Goal: Task Accomplishment & Management: Manage account settings

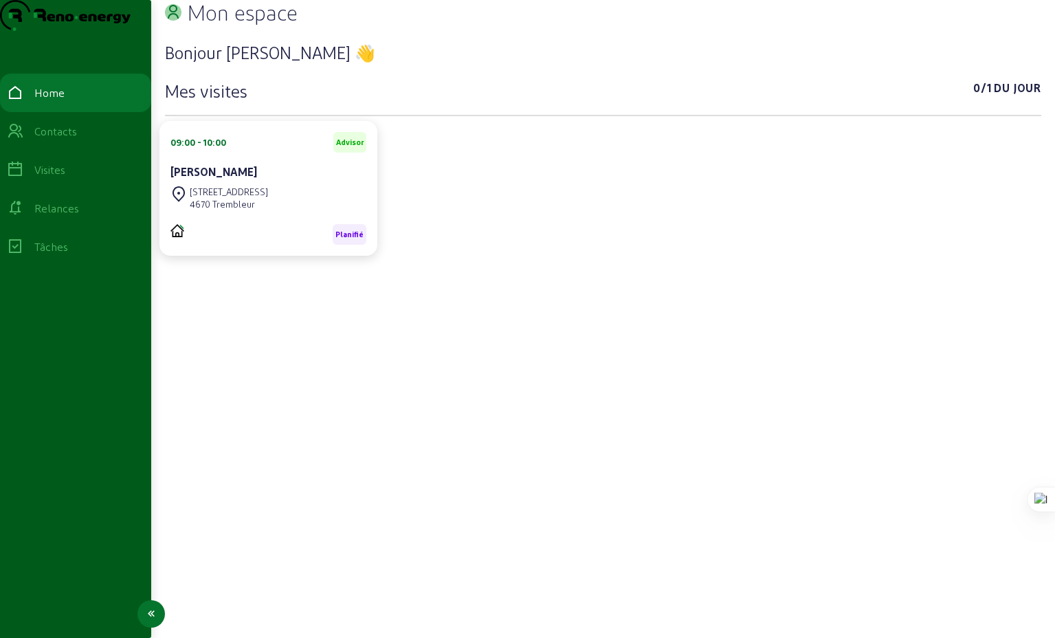
click at [79, 217] on div "Relances" at bounding box center [56, 208] width 45 height 16
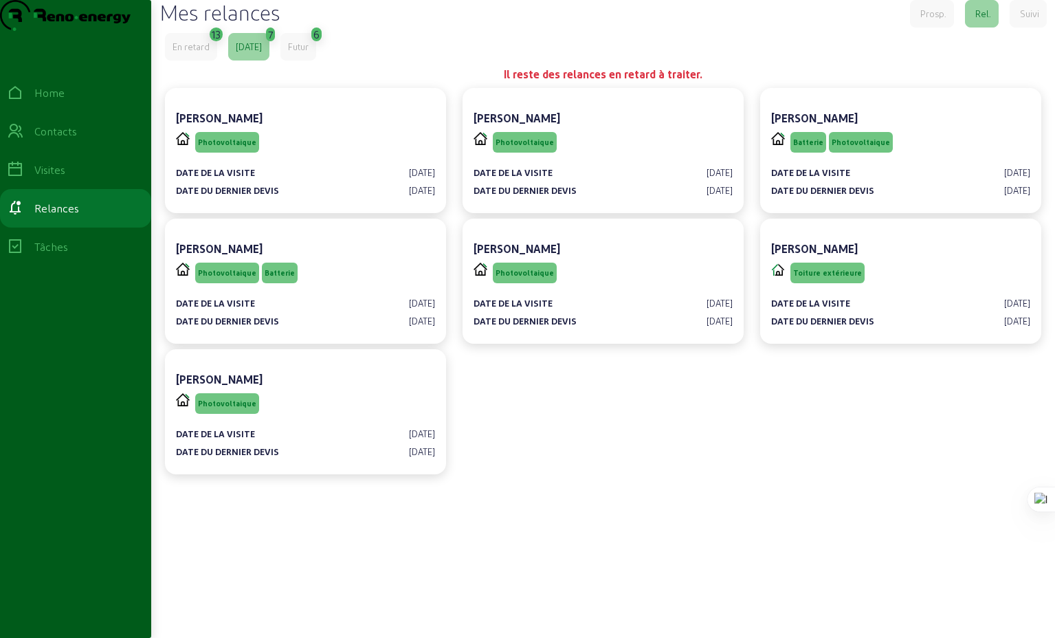
click at [190, 53] on div "En retard" at bounding box center [191, 47] width 37 height 12
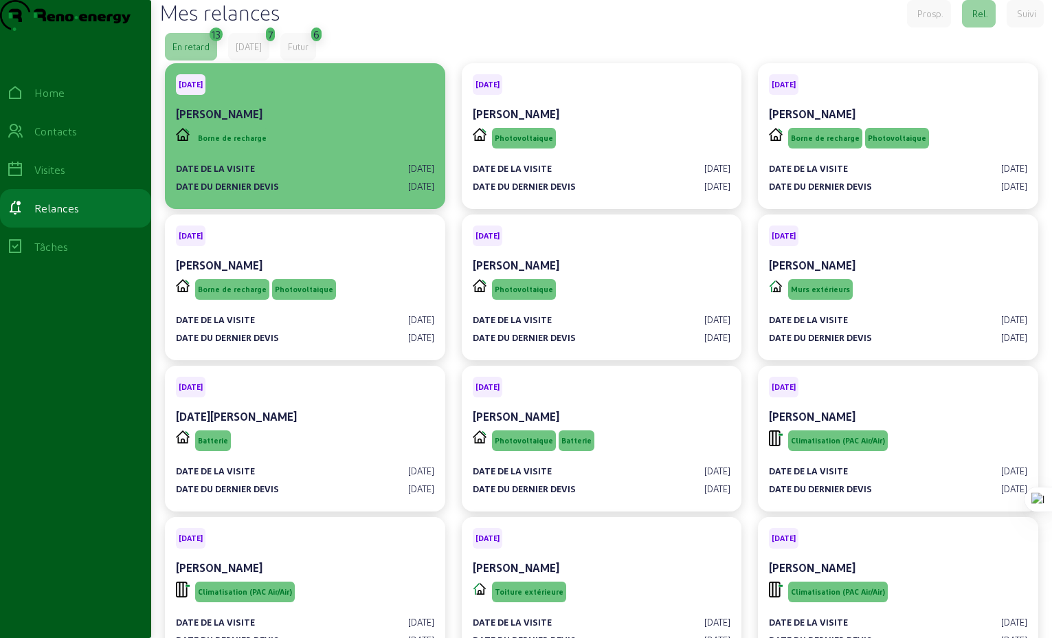
click at [314, 151] on div "Borne de recharge" at bounding box center [305, 138] width 258 height 26
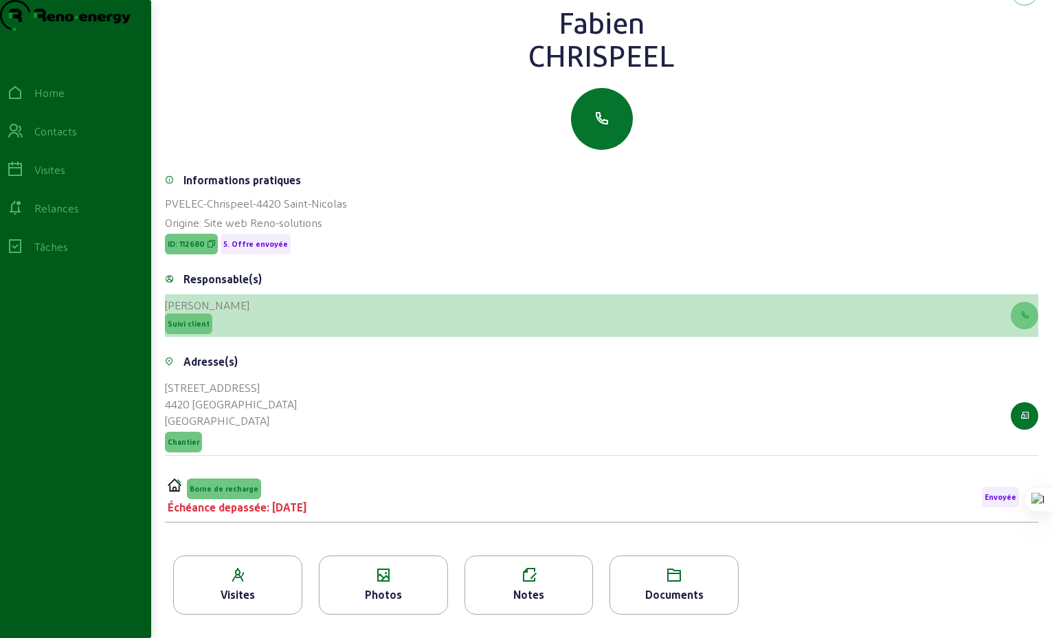
scroll to position [121, 0]
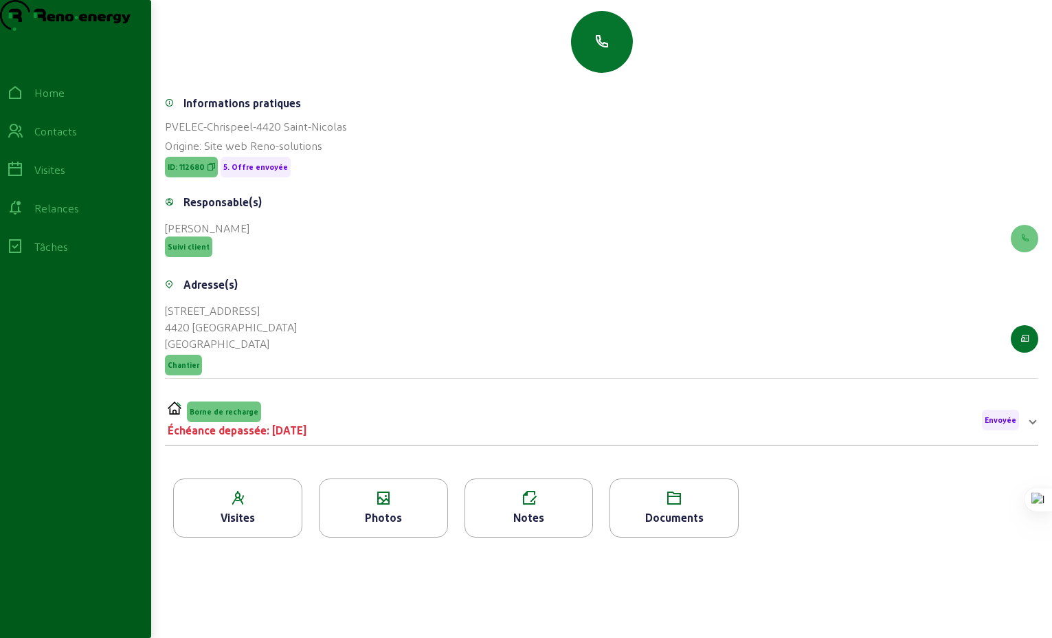
click at [1033, 428] on span at bounding box center [1032, 420] width 5 height 16
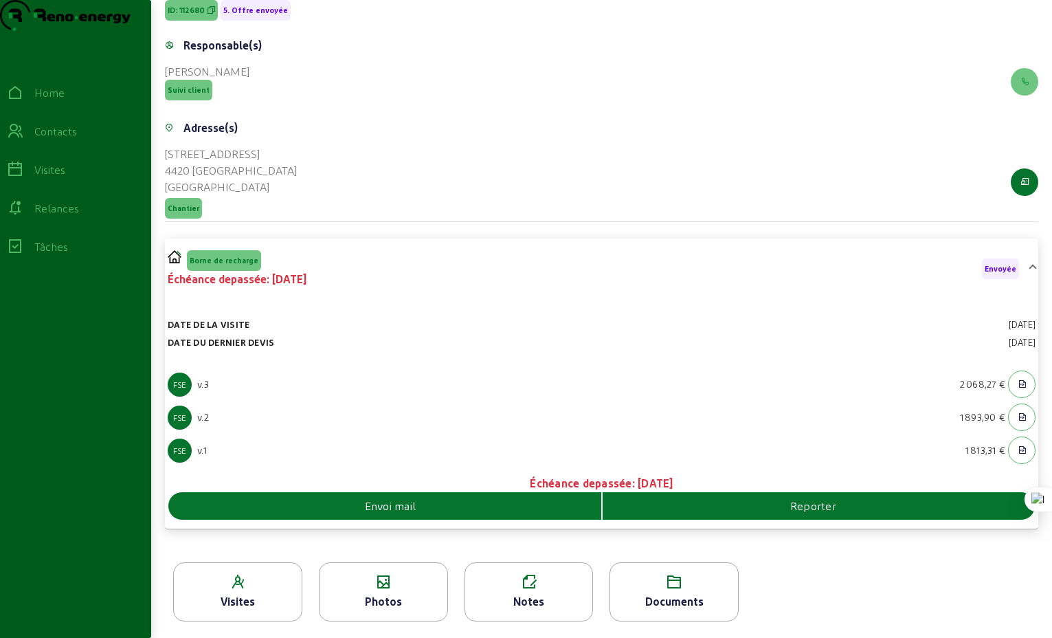
scroll to position [302, 0]
click at [809, 513] on span "Reporter" at bounding box center [813, 506] width 46 height 16
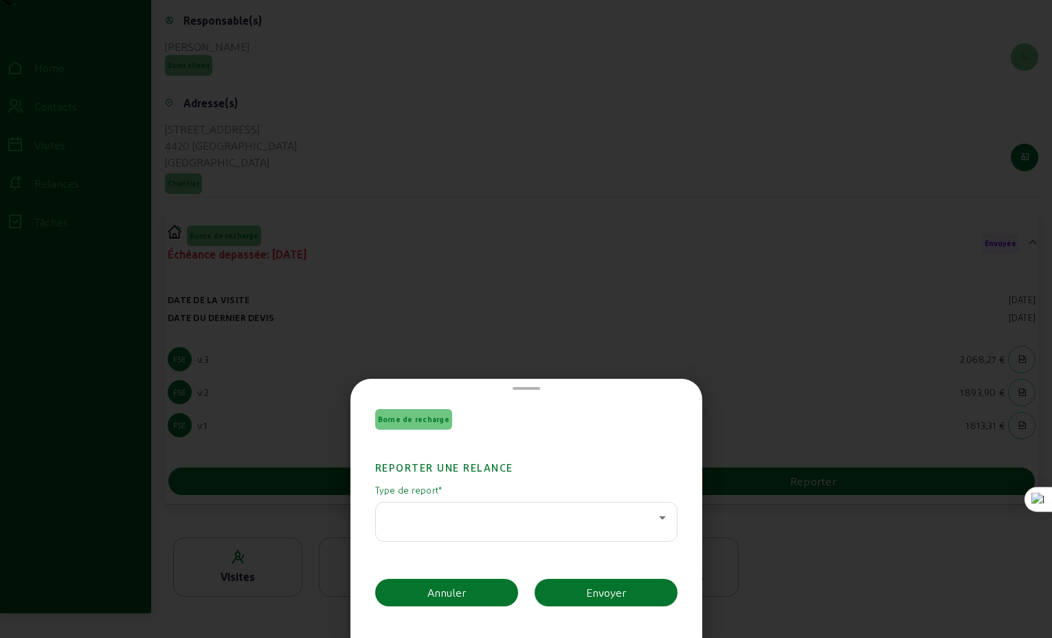
scroll to position [0, 0]
click at [659, 518] on icon at bounding box center [662, 517] width 7 height 3
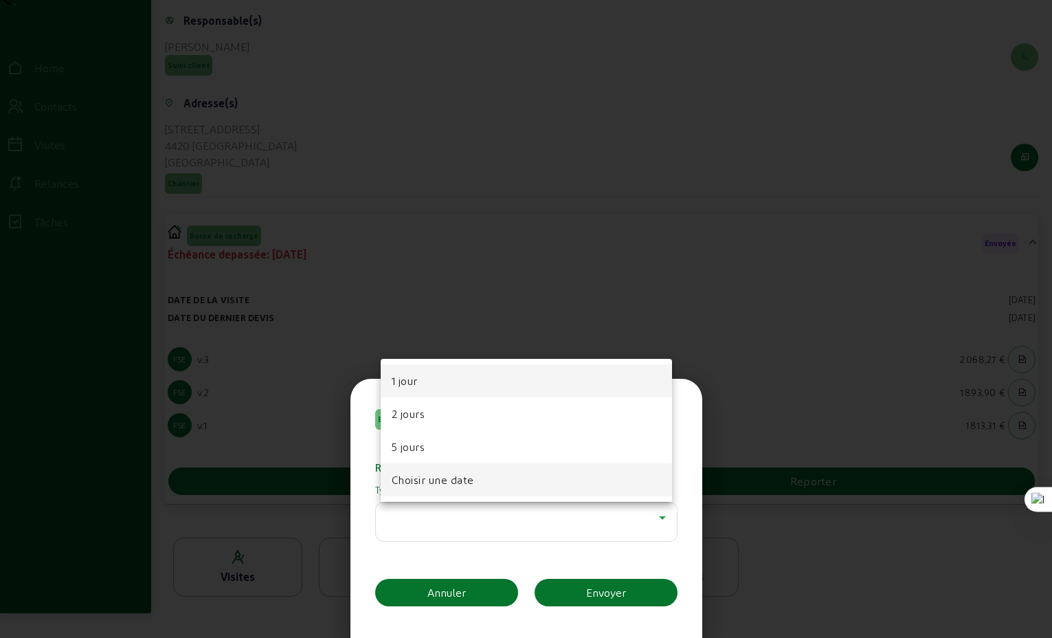
click at [431, 480] on span "Choisir une date" at bounding box center [433, 480] width 82 height 16
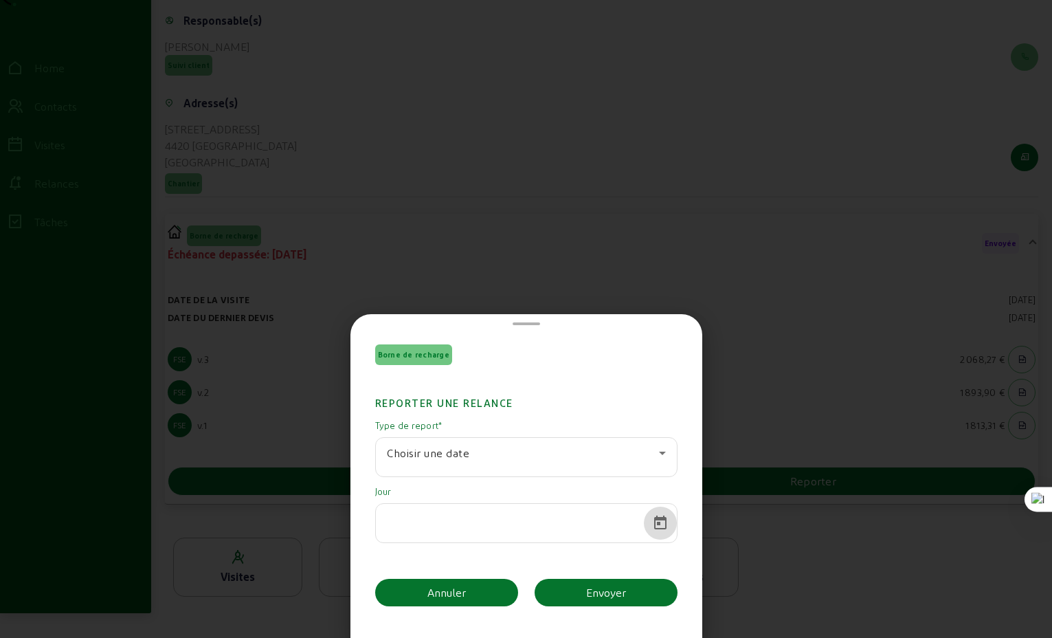
click at [656, 522] on span "Open calendar" at bounding box center [660, 523] width 33 height 33
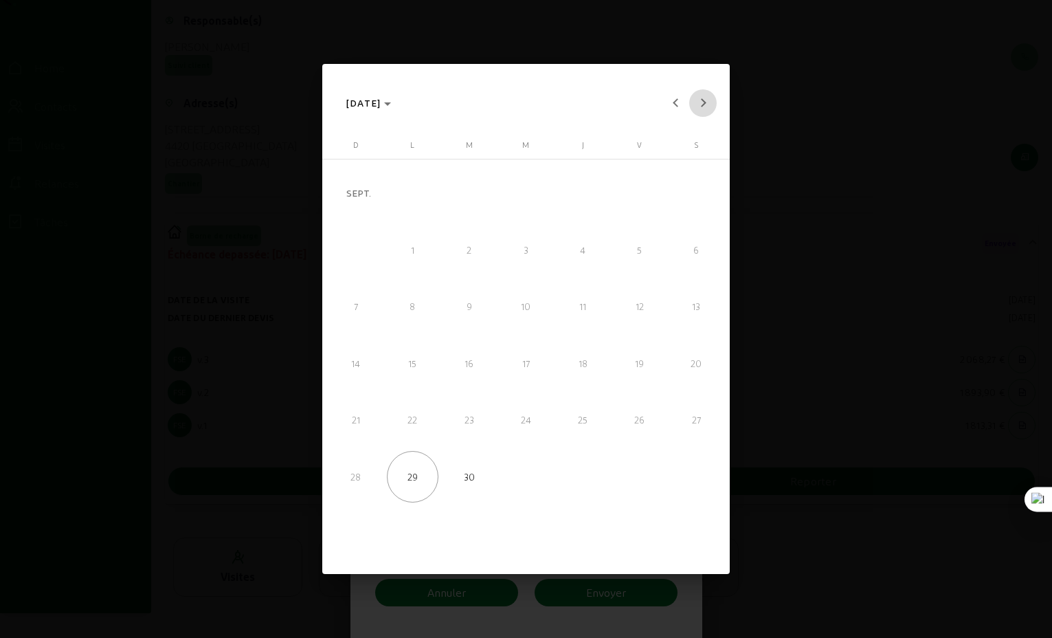
click at [708, 102] on span "Next month" at bounding box center [702, 102] width 27 height 27
click at [411, 250] on span "6" at bounding box center [412, 249] width 51 height 51
type input "06/10/2025"
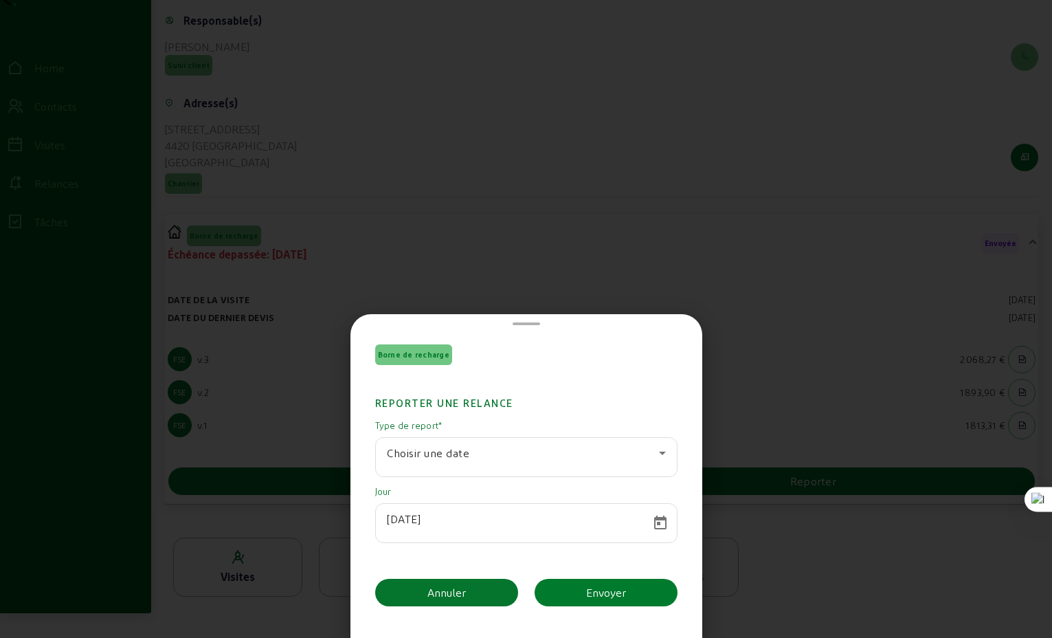
click at [610, 595] on div "Envoyer" at bounding box center [606, 592] width 40 height 16
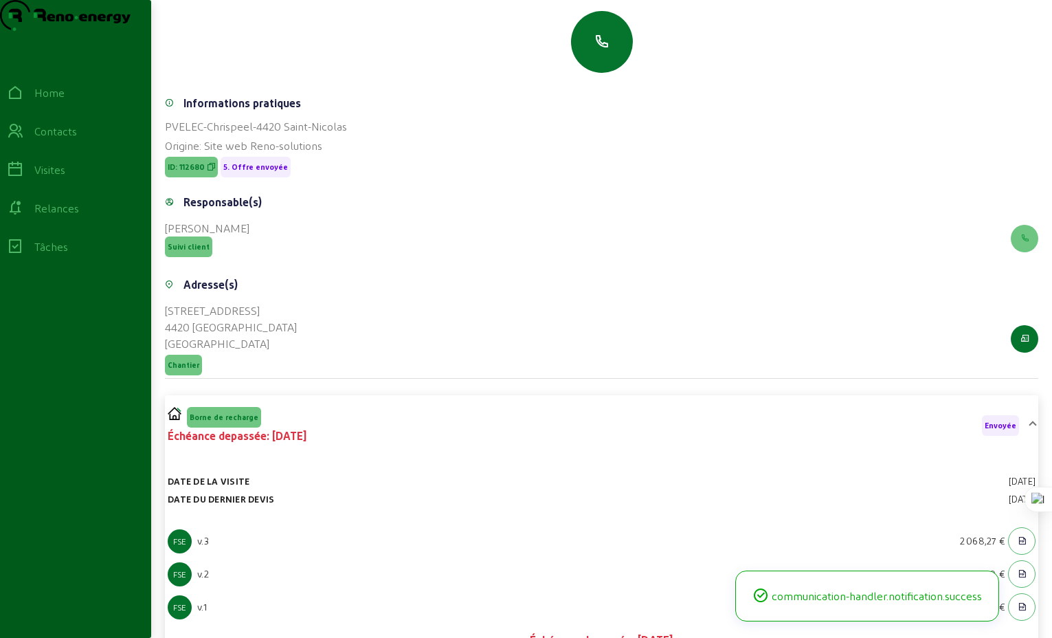
scroll to position [34, 0]
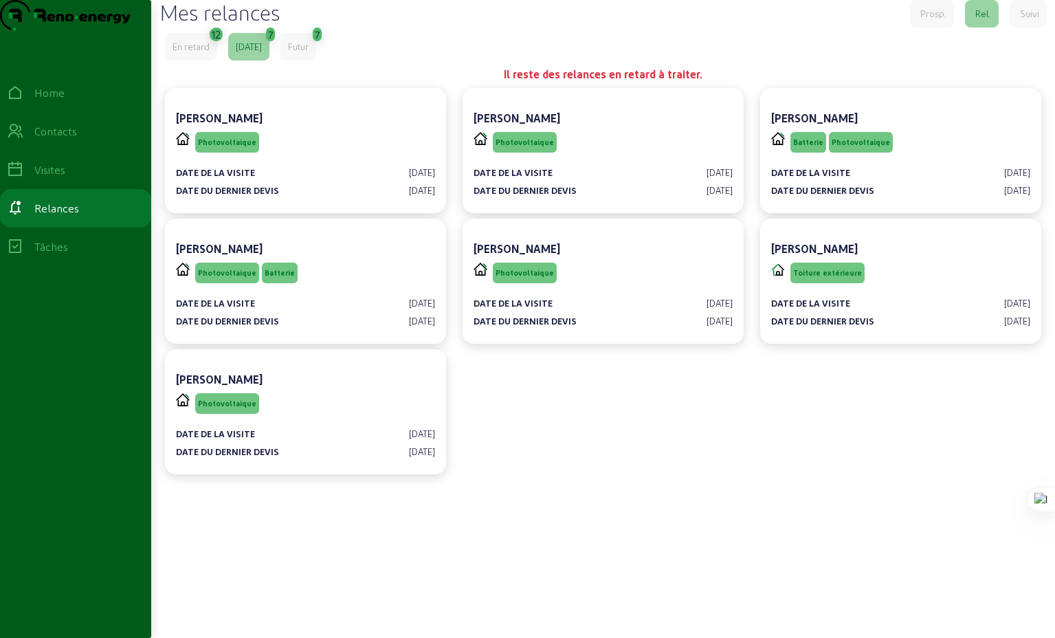
click at [309, 53] on div "Futur" at bounding box center [298, 47] width 21 height 12
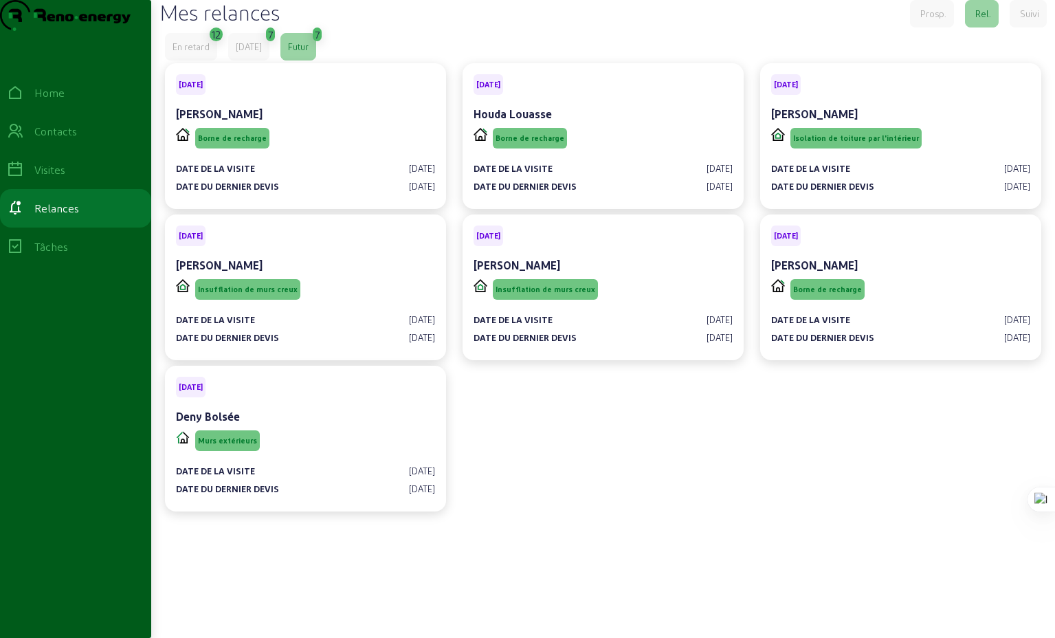
click at [258, 53] on div "[DATE]" at bounding box center [249, 47] width 26 height 12
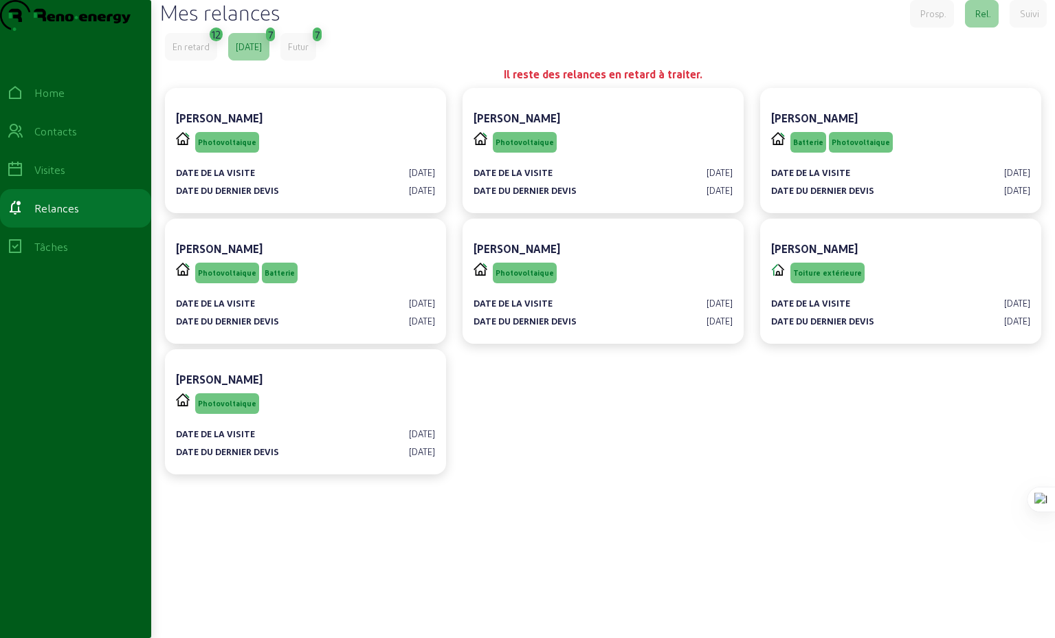
click at [193, 53] on div "En retard" at bounding box center [191, 47] width 37 height 12
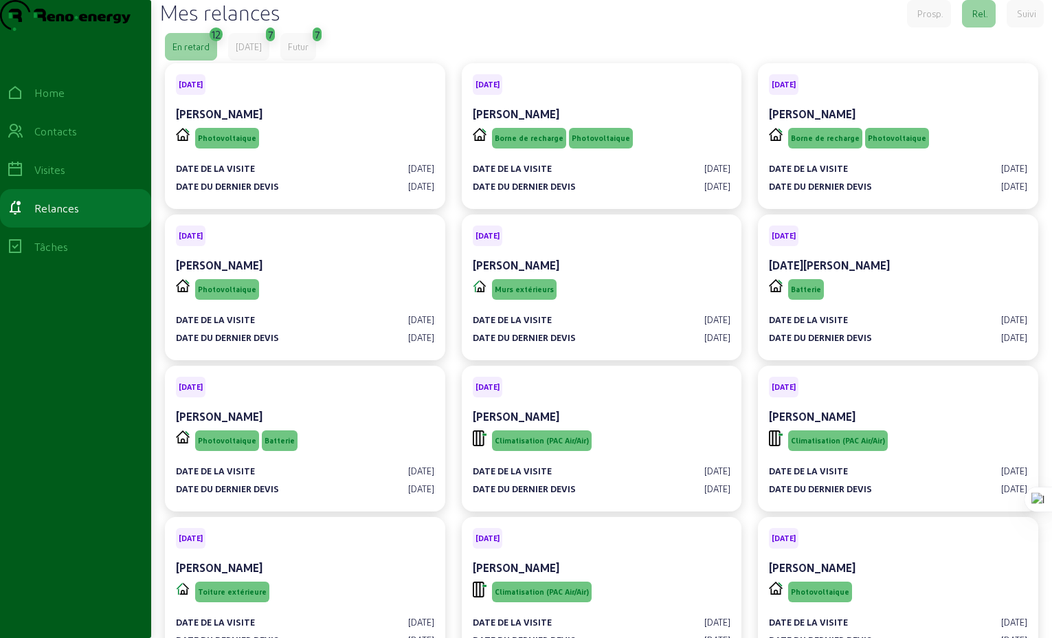
click at [262, 53] on div "[DATE]" at bounding box center [249, 47] width 26 height 12
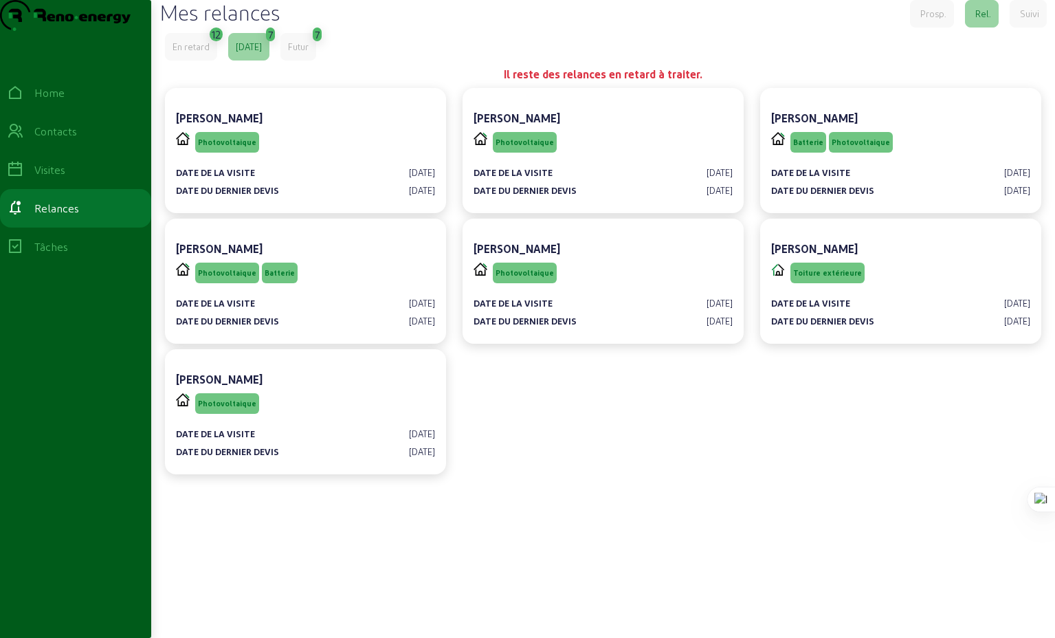
click at [309, 53] on div "Futur" at bounding box center [298, 47] width 21 height 12
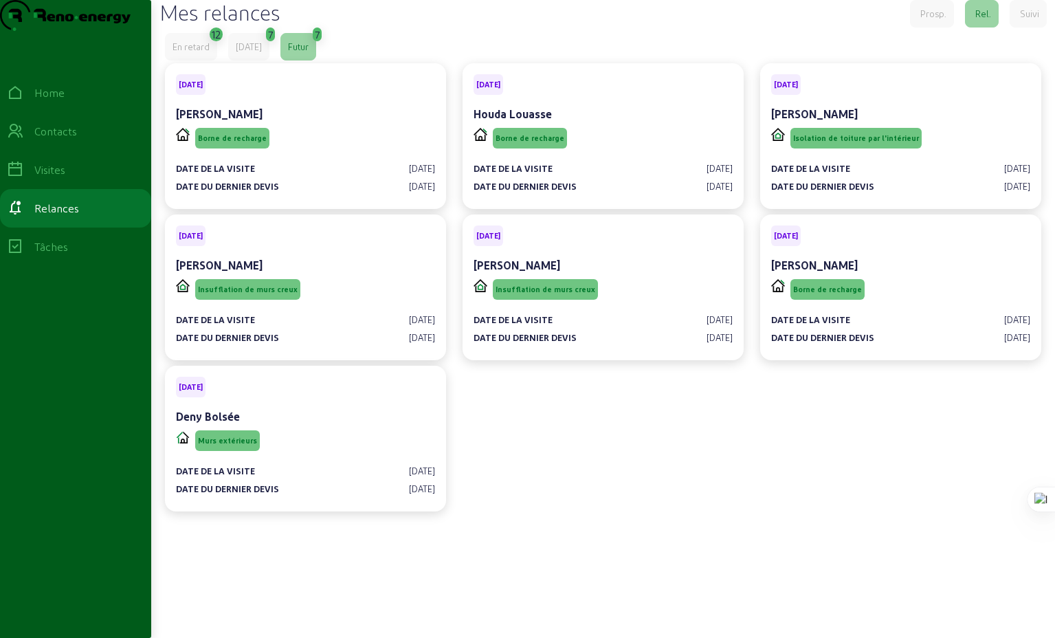
click at [202, 53] on div "En retard" at bounding box center [191, 47] width 37 height 12
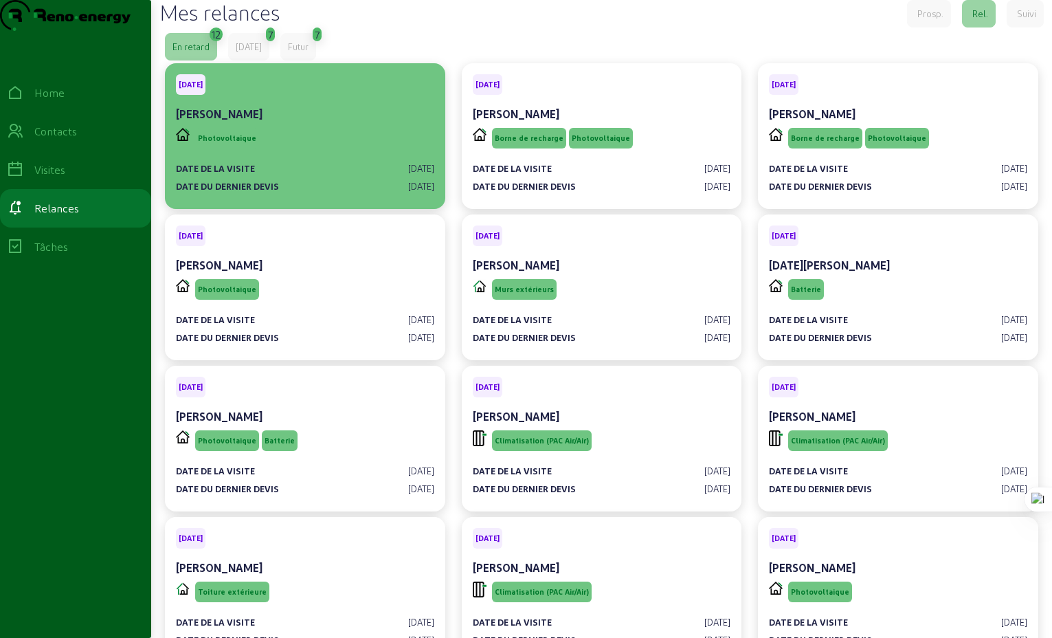
click at [302, 151] on div "Photovoltaique" at bounding box center [305, 138] width 258 height 26
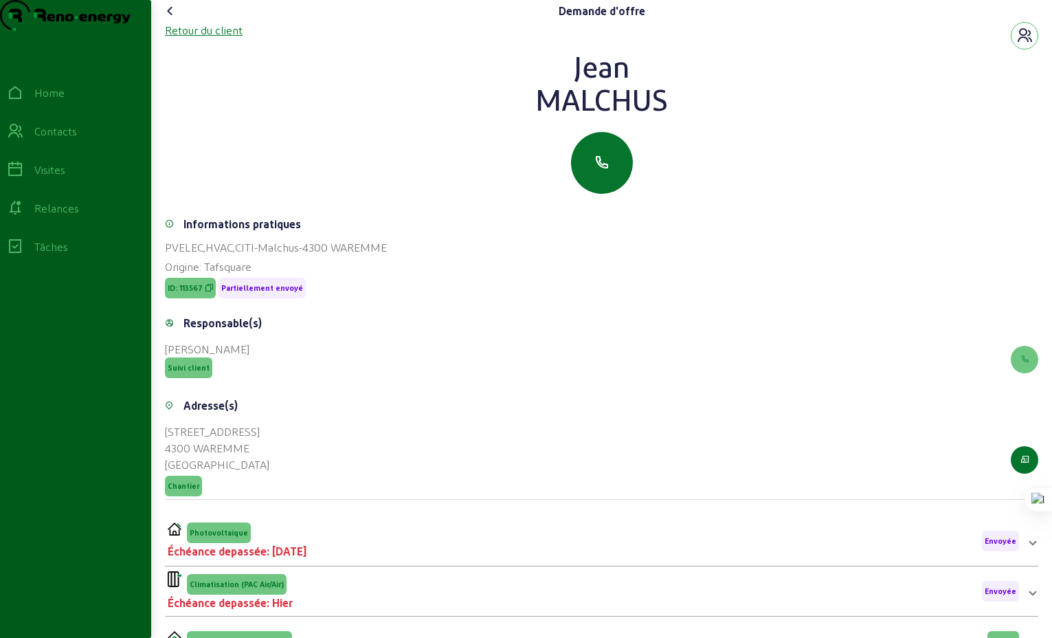
click at [201, 38] on div "Retour du client" at bounding box center [204, 30] width 78 height 16
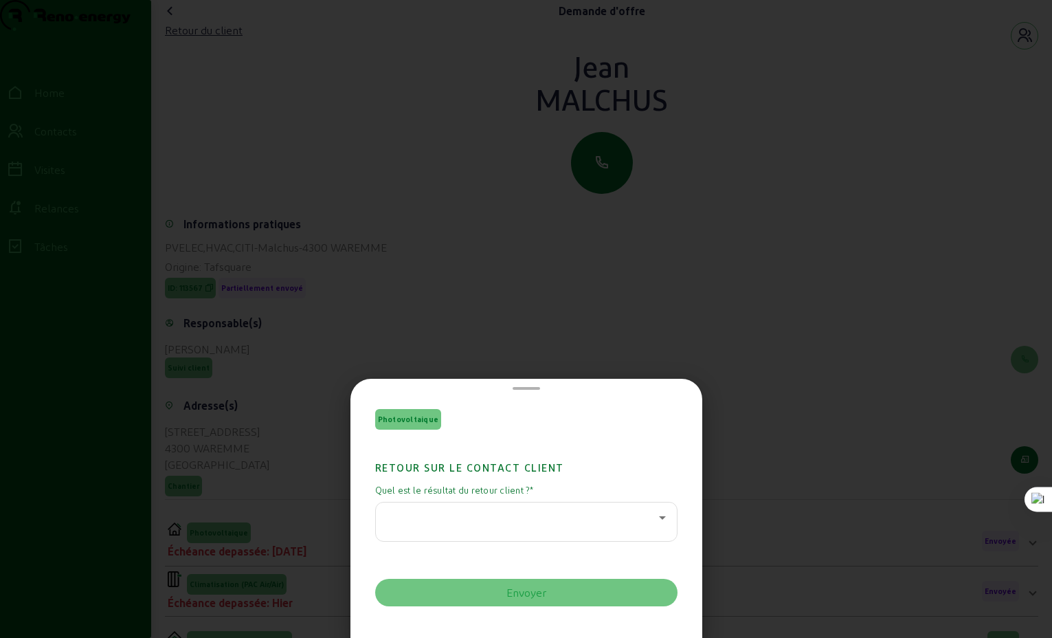
click at [661, 521] on icon at bounding box center [662, 517] width 16 height 16
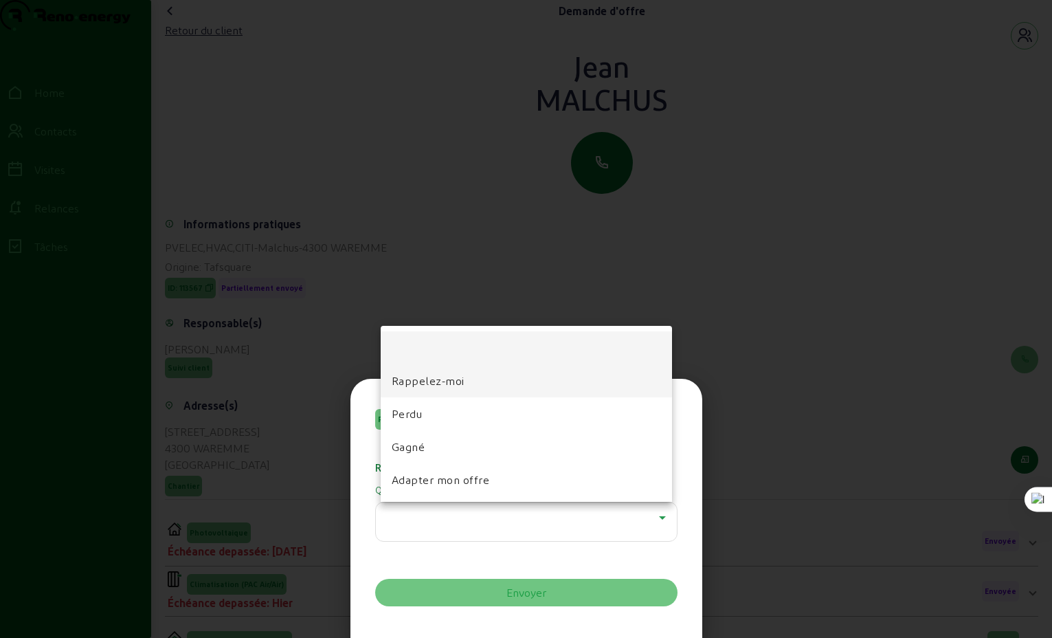
click at [440, 381] on span "Rappelez-moi" at bounding box center [428, 381] width 73 height 16
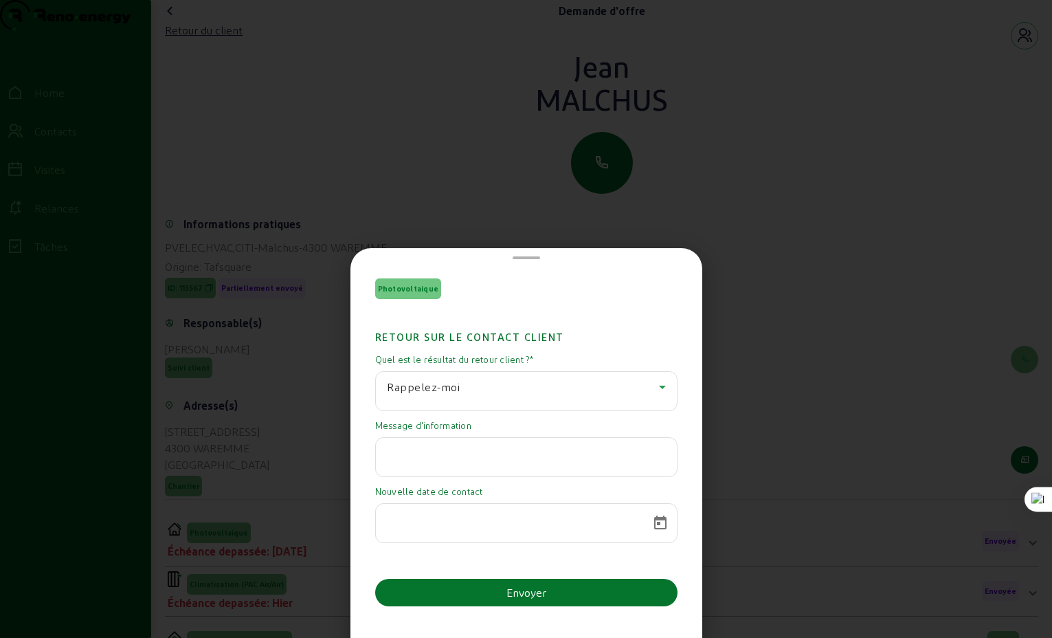
click at [528, 452] on input "text" at bounding box center [526, 453] width 279 height 16
type input "pas encore analysé les offres"
click at [496, 523] on input at bounding box center [514, 519] width 254 height 16
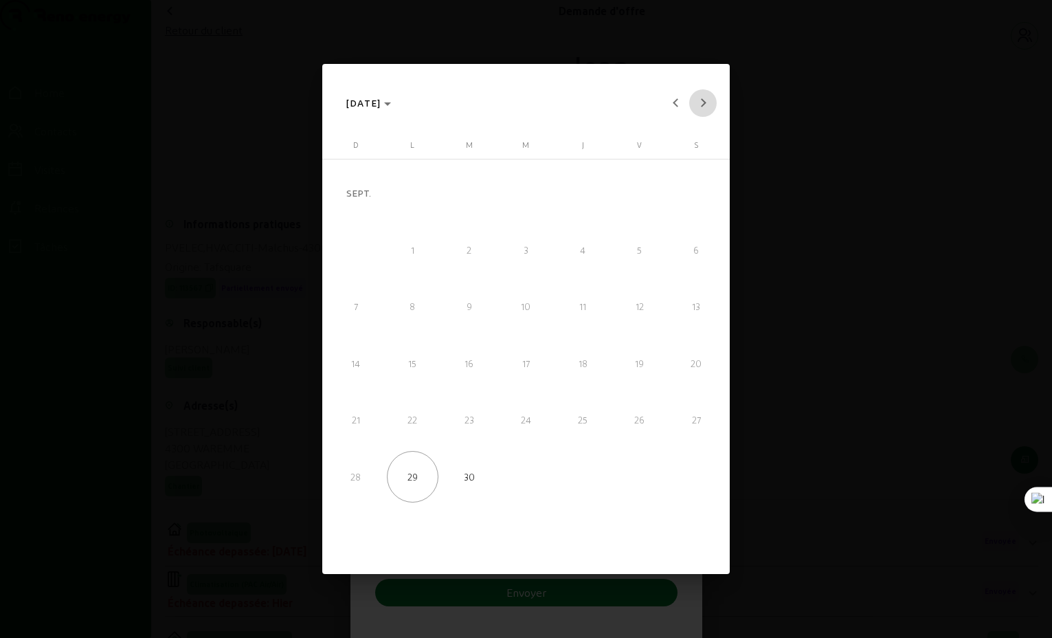
click at [702, 100] on button "Next month" at bounding box center [702, 102] width 27 height 27
click at [417, 247] on span "6" at bounding box center [412, 249] width 51 height 51
type input "06/10/2025"
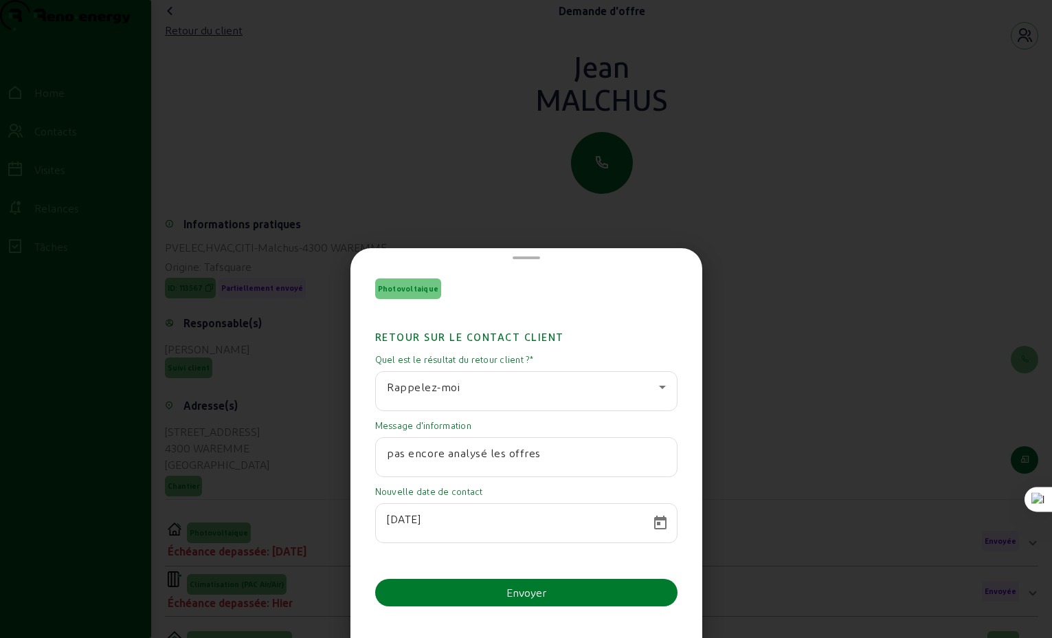
click at [557, 595] on button "Envoyer" at bounding box center [526, 592] width 302 height 27
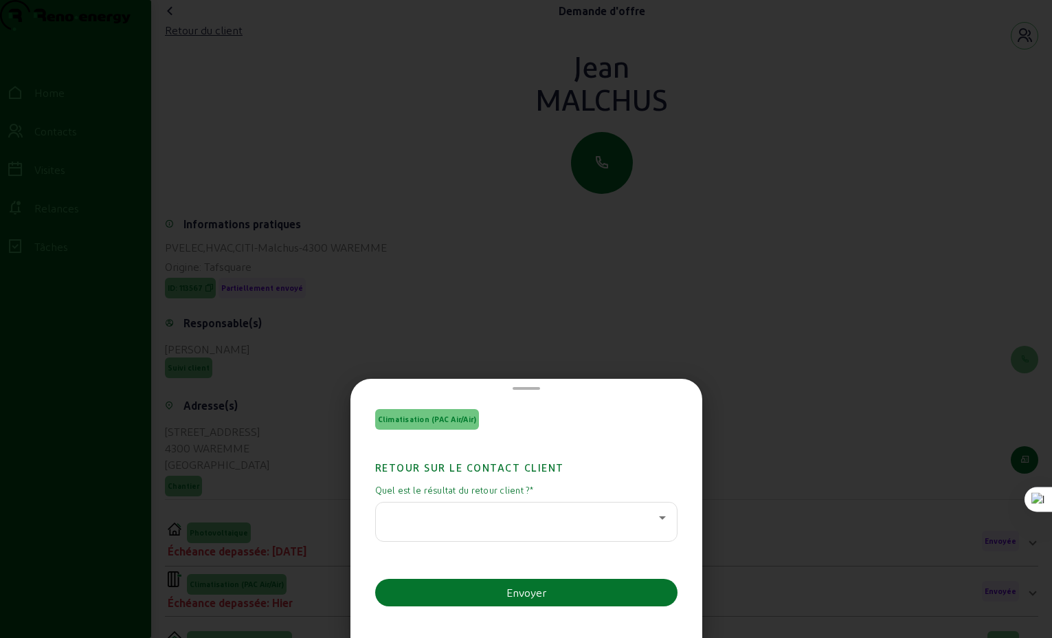
click at [659, 520] on icon at bounding box center [662, 517] width 16 height 16
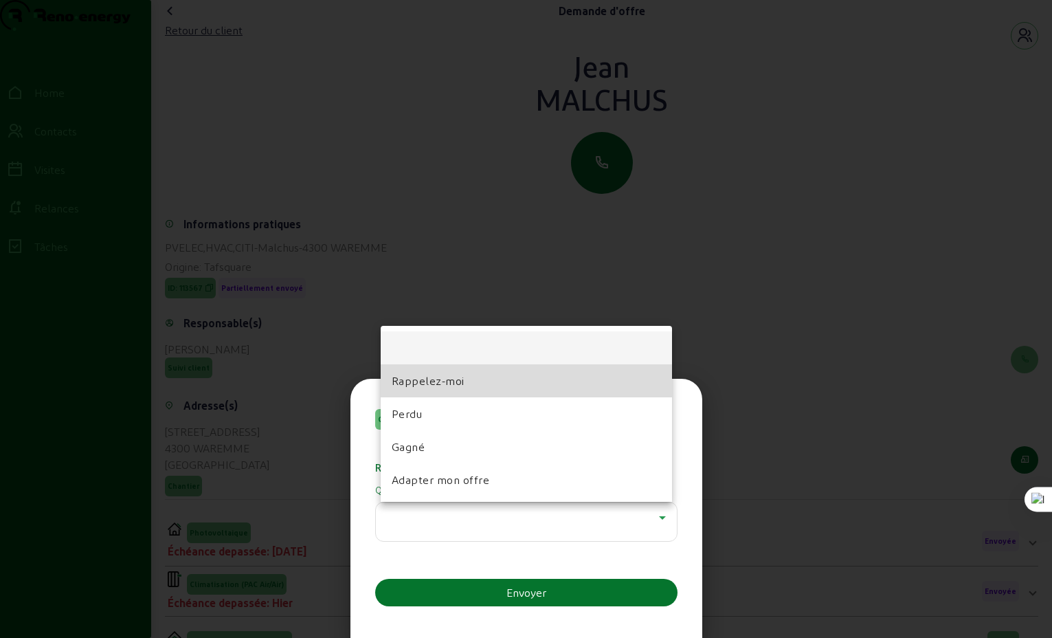
click at [424, 384] on span "Rappelez-moi" at bounding box center [428, 381] width 73 height 16
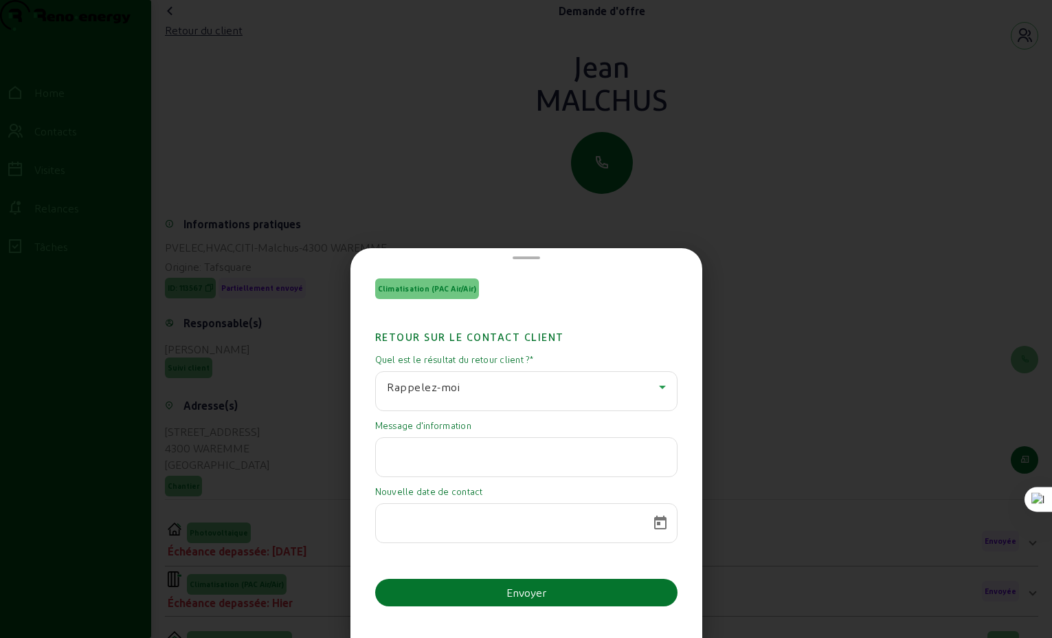
click at [762, 450] on div at bounding box center [526, 319] width 1052 height 638
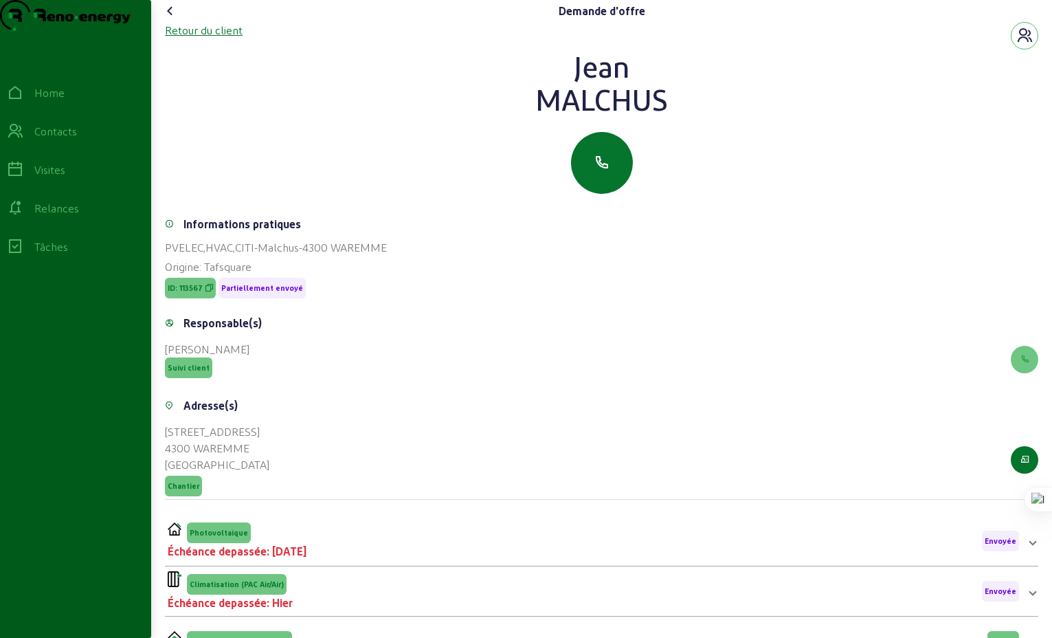
click at [228, 38] on div "Retour du client" at bounding box center [204, 30] width 78 height 16
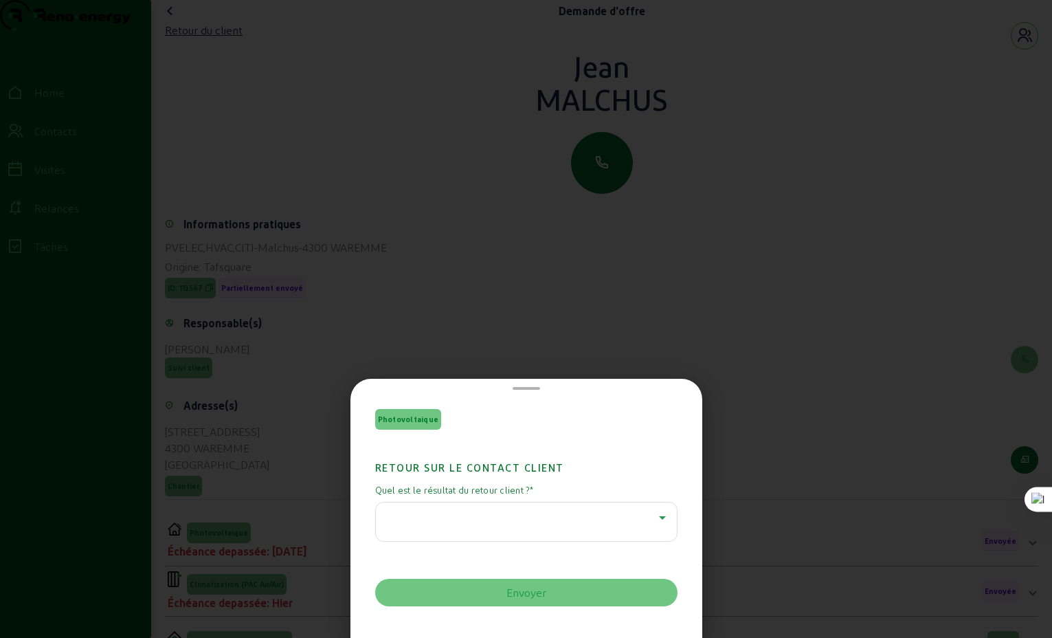
click at [654, 519] on icon at bounding box center [662, 517] width 16 height 16
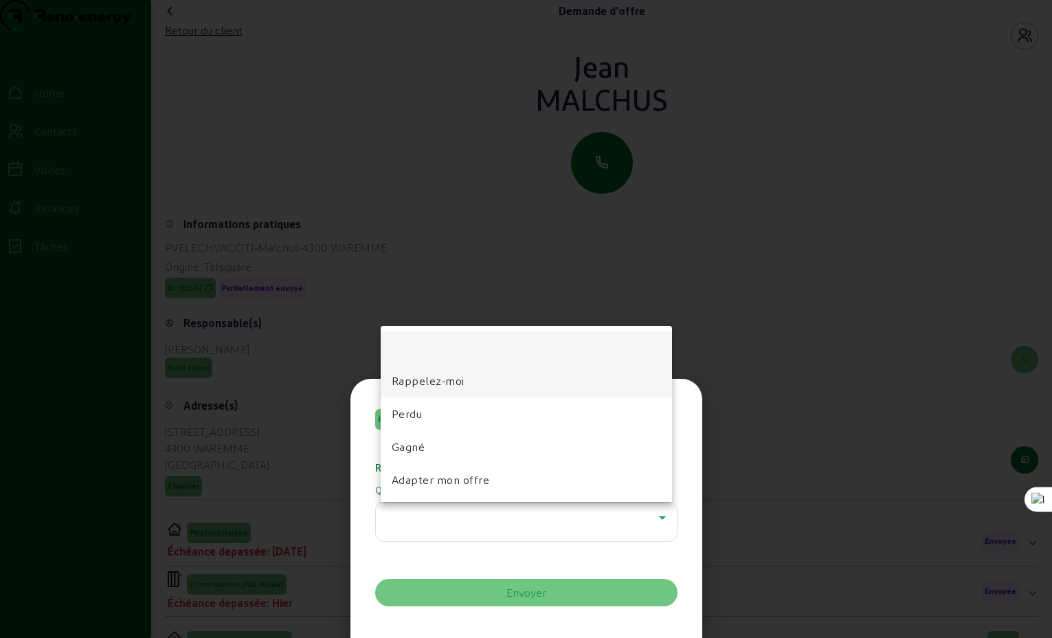
click at [431, 383] on span "Rappelez-moi" at bounding box center [428, 381] width 73 height 16
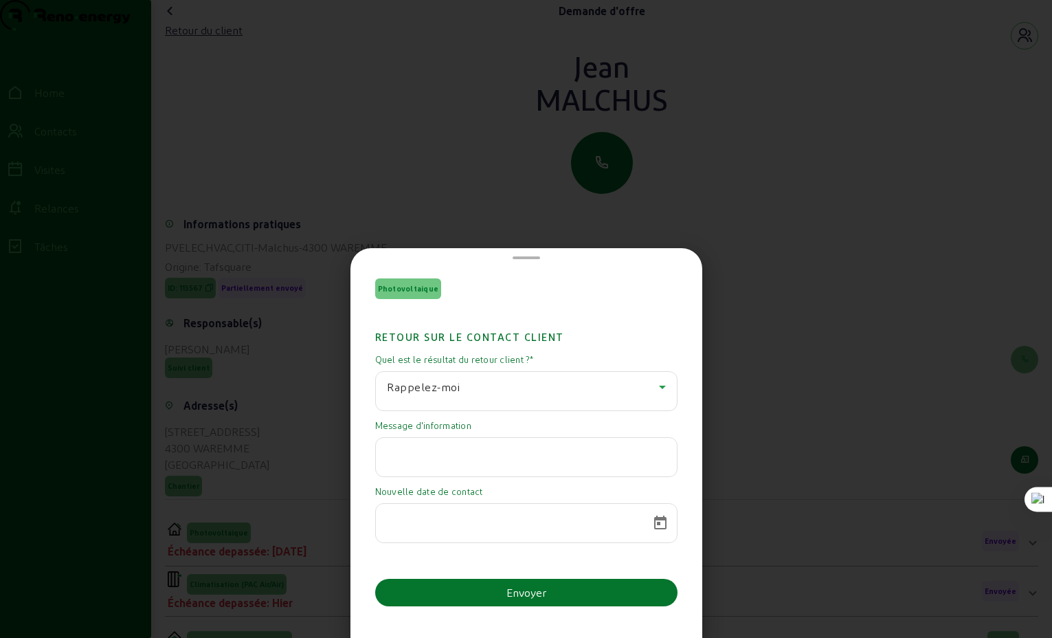
click at [553, 522] on input at bounding box center [514, 519] width 254 height 16
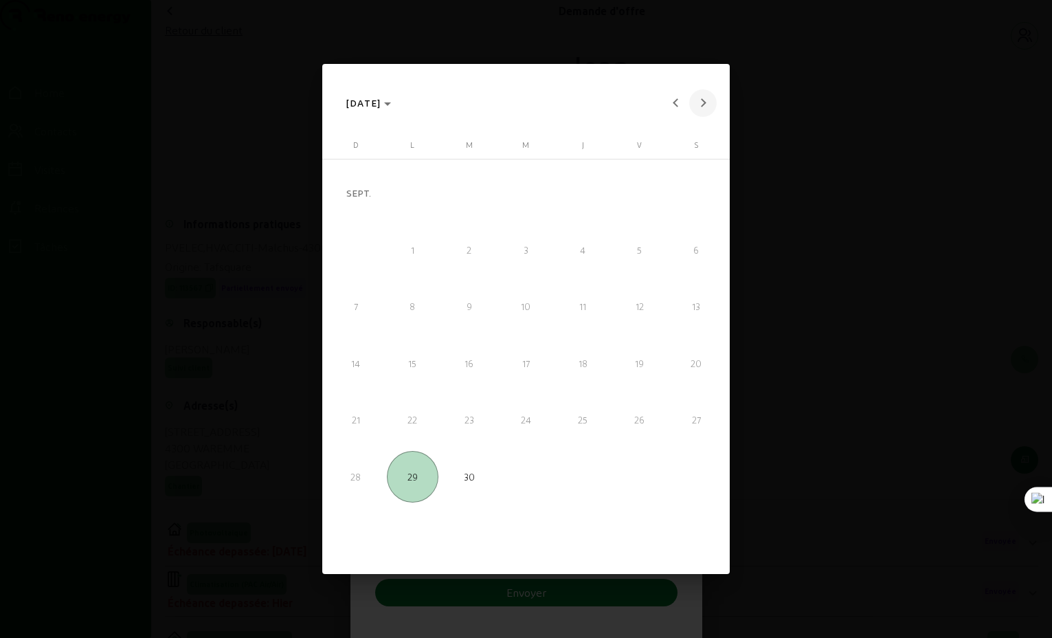
click at [700, 103] on button "Next month" at bounding box center [702, 102] width 27 height 27
click at [412, 251] on span "6" at bounding box center [412, 249] width 51 height 51
type input "06/10/2025"
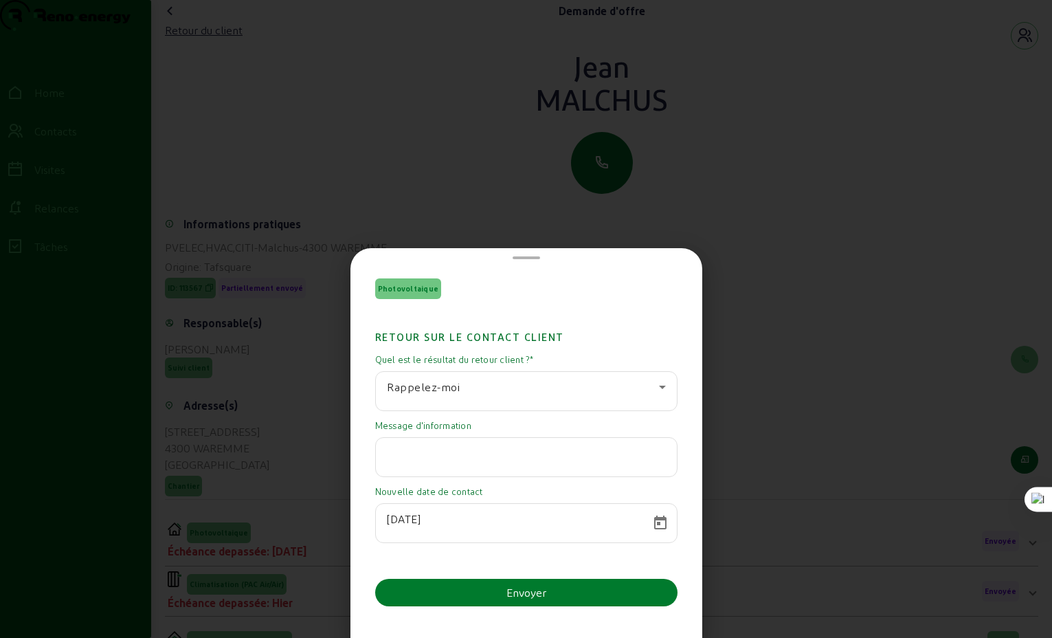
click at [536, 595] on div "Envoyer" at bounding box center [527, 592] width 40 height 16
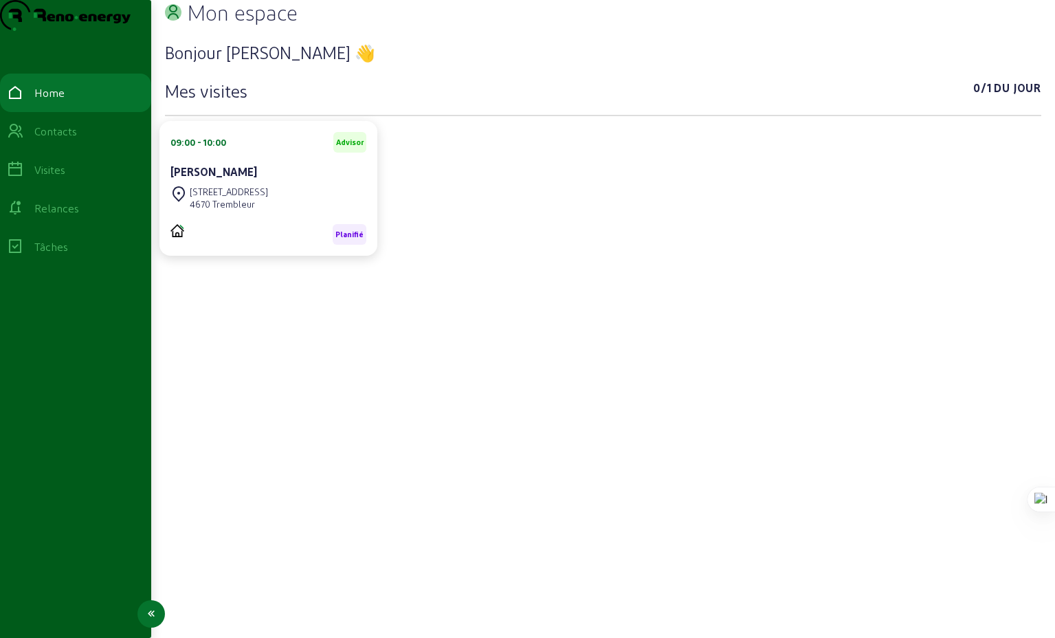
click at [71, 217] on div "Relances" at bounding box center [56, 208] width 45 height 16
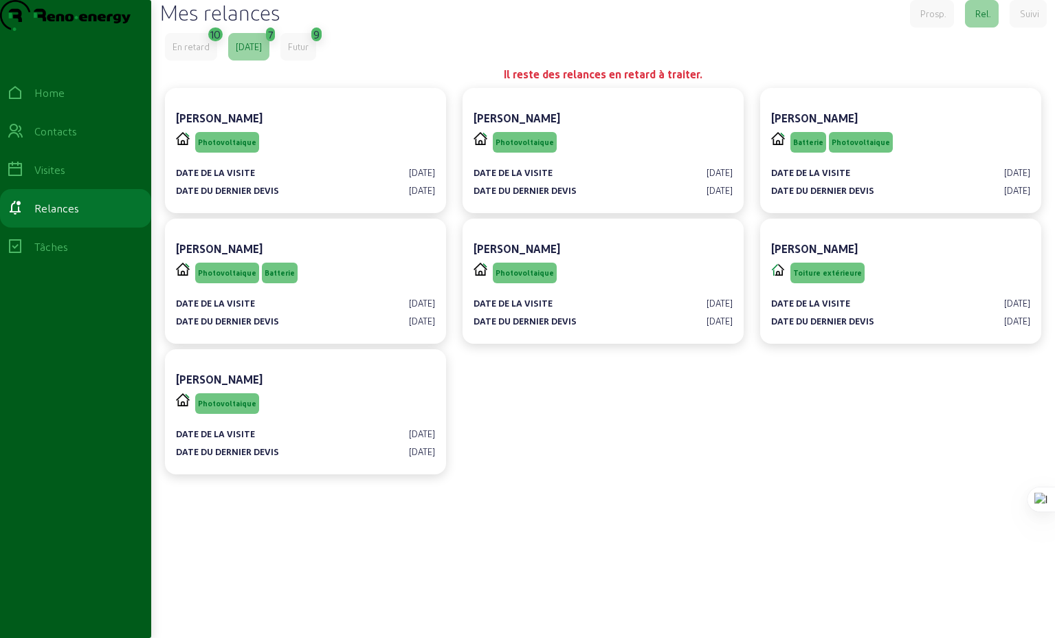
click at [192, 53] on div "En retard" at bounding box center [191, 47] width 37 height 12
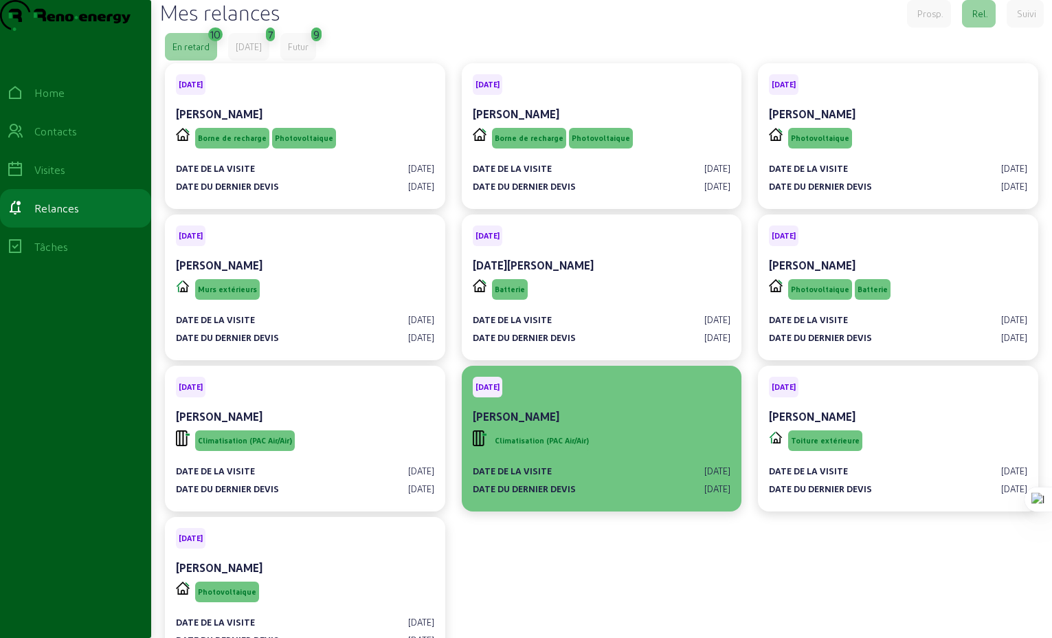
click at [613, 454] on div "Climatisation (PAC Air/Air)" at bounding box center [602, 441] width 258 height 26
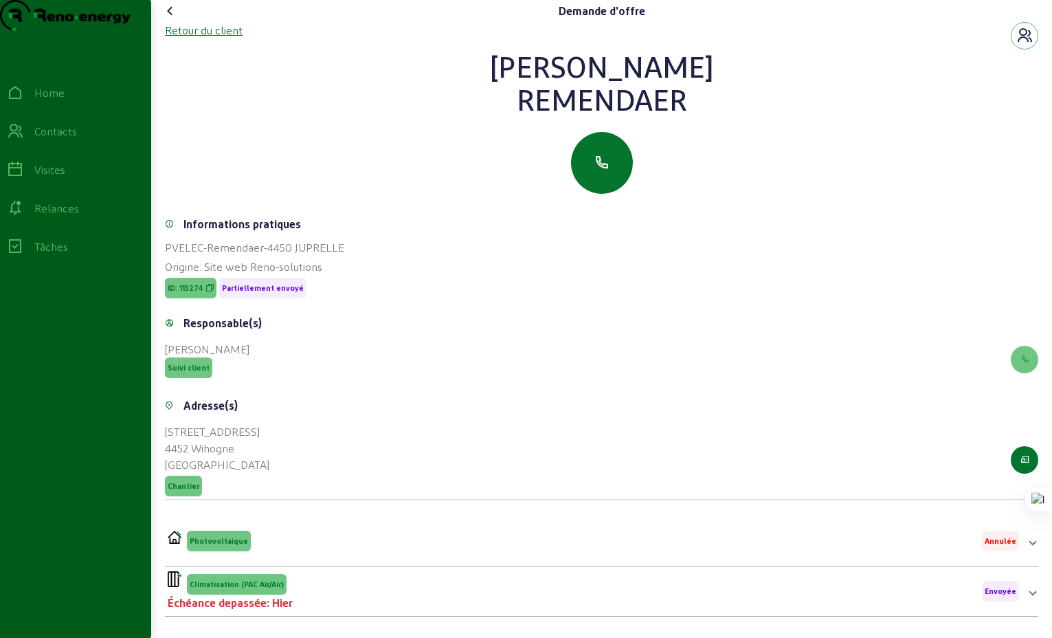
click at [188, 38] on div "Retour du client" at bounding box center [204, 30] width 78 height 16
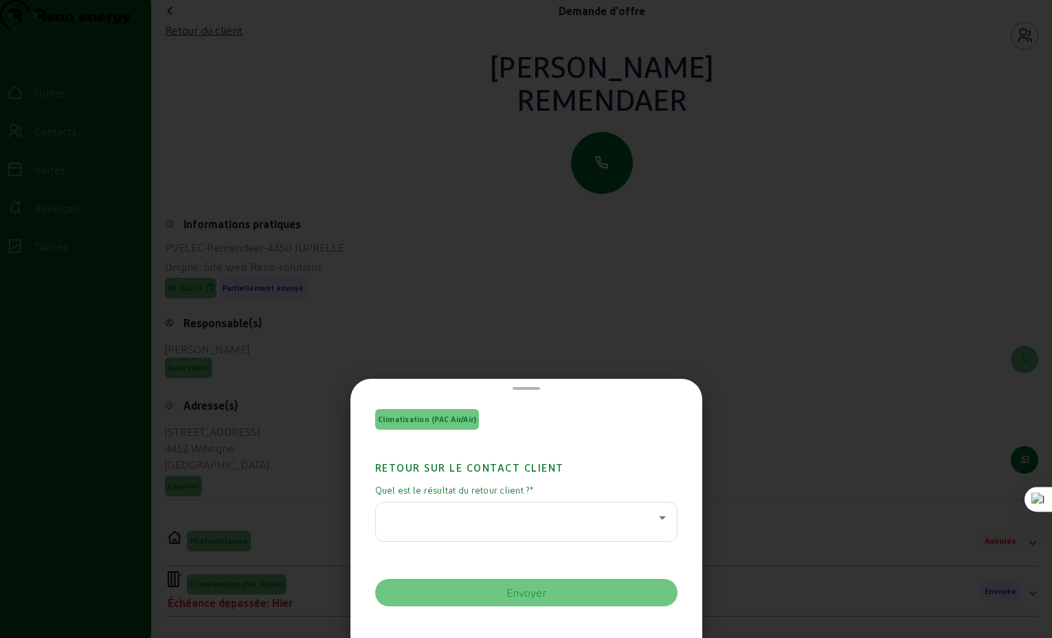
click at [659, 518] on icon at bounding box center [662, 517] width 7 height 3
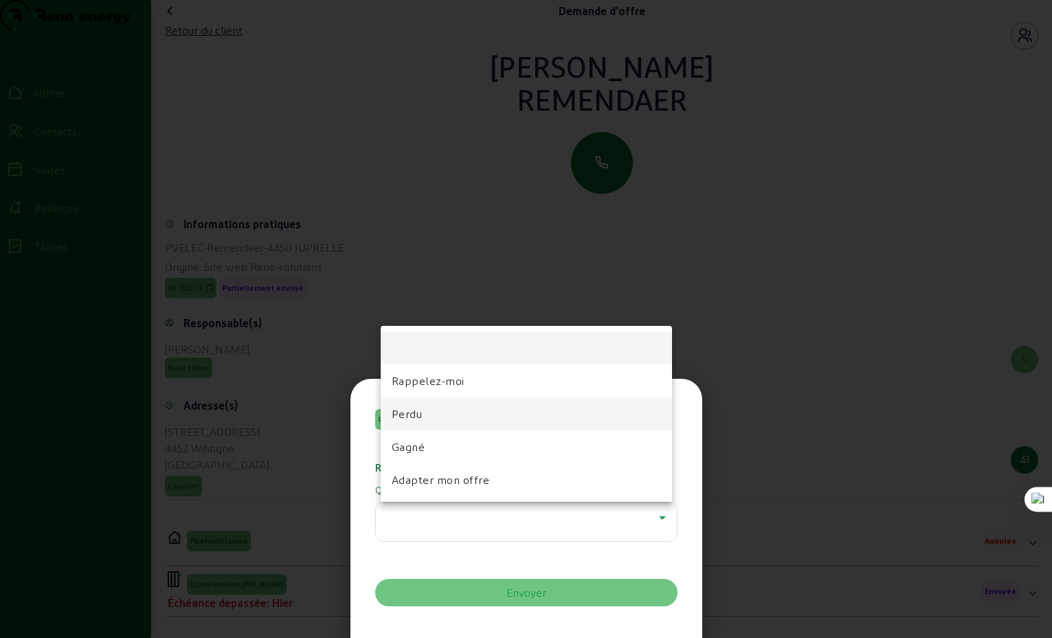
click at [417, 419] on span "Perdu" at bounding box center [407, 414] width 31 height 16
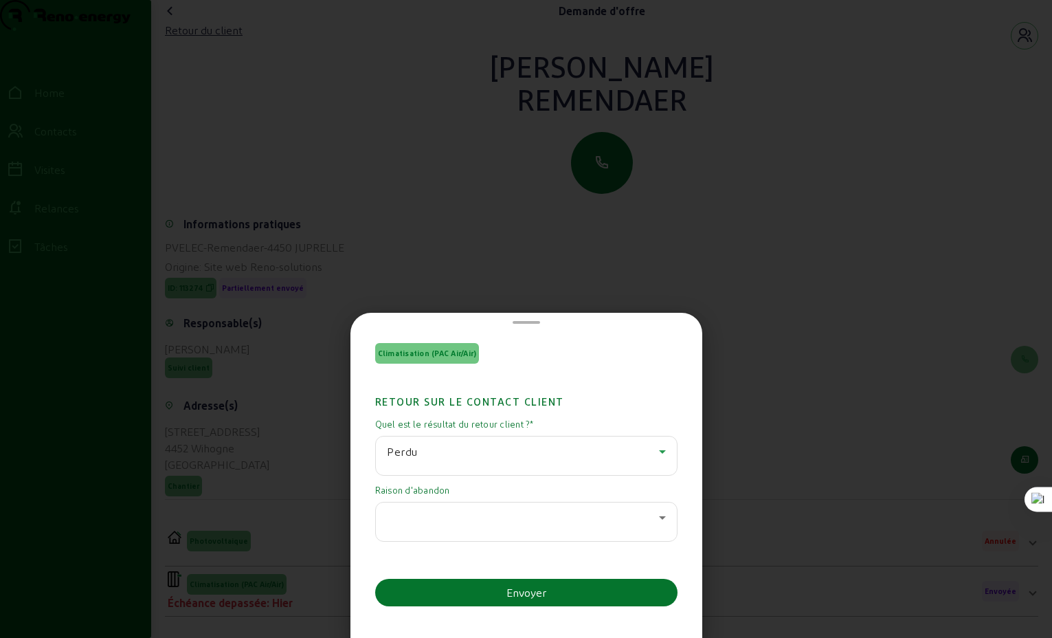
click at [654, 524] on icon at bounding box center [662, 517] width 16 height 16
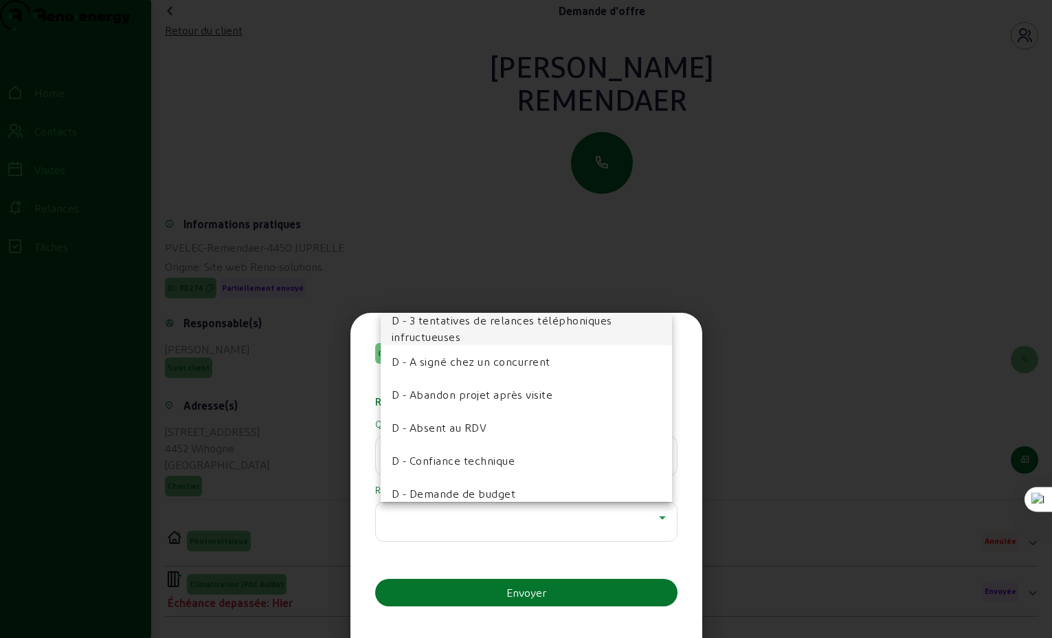
scroll to position [222, 0]
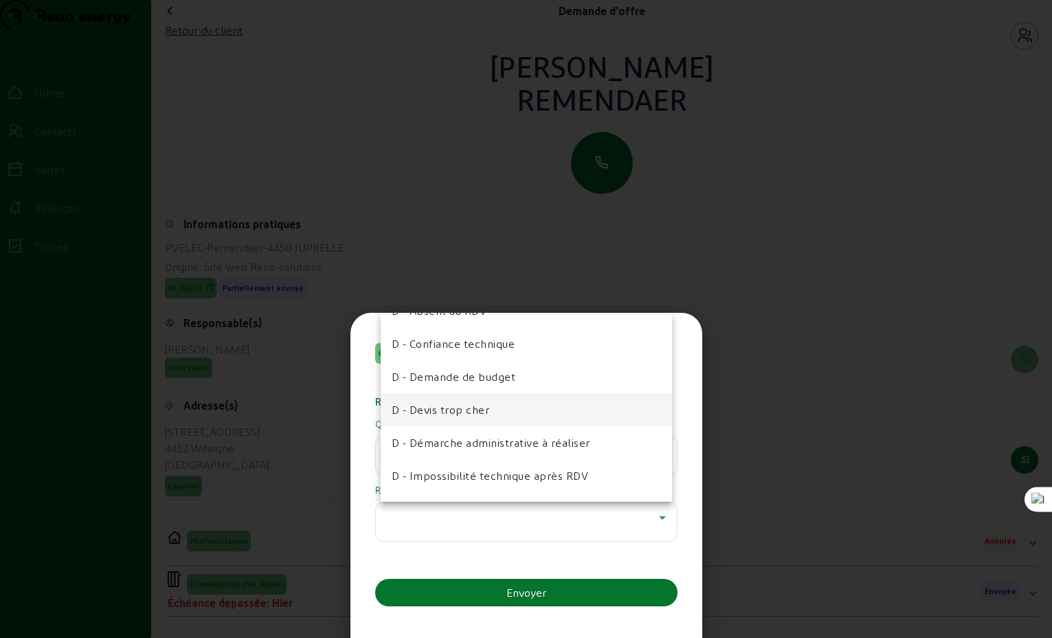
click at [472, 411] on span "D - Devis trop cher" at bounding box center [441, 409] width 98 height 16
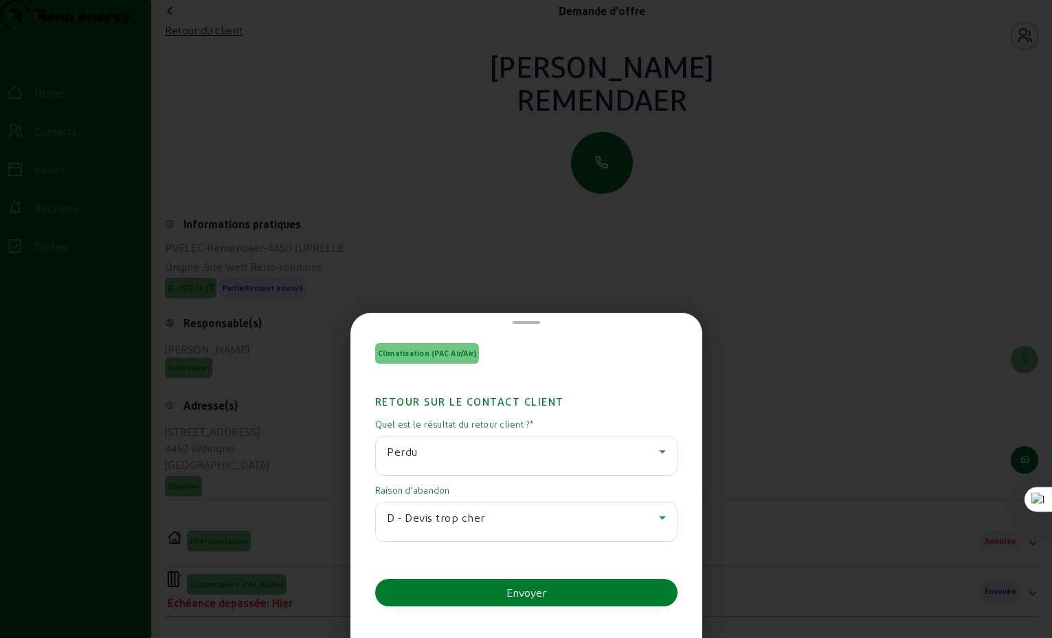
click at [531, 592] on div "Envoyer" at bounding box center [527, 592] width 40 height 16
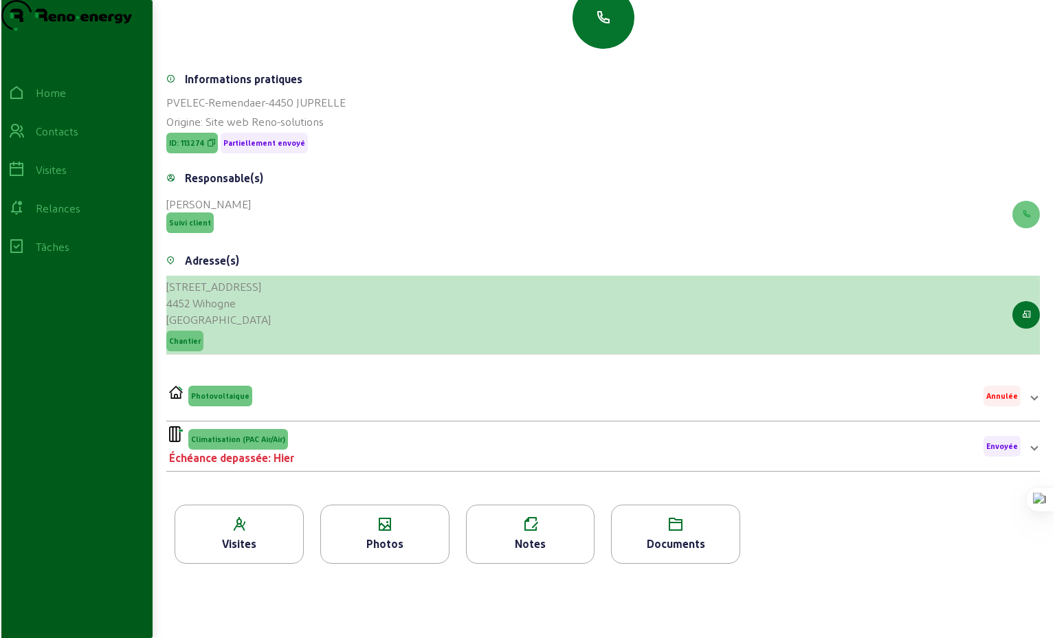
scroll to position [0, 0]
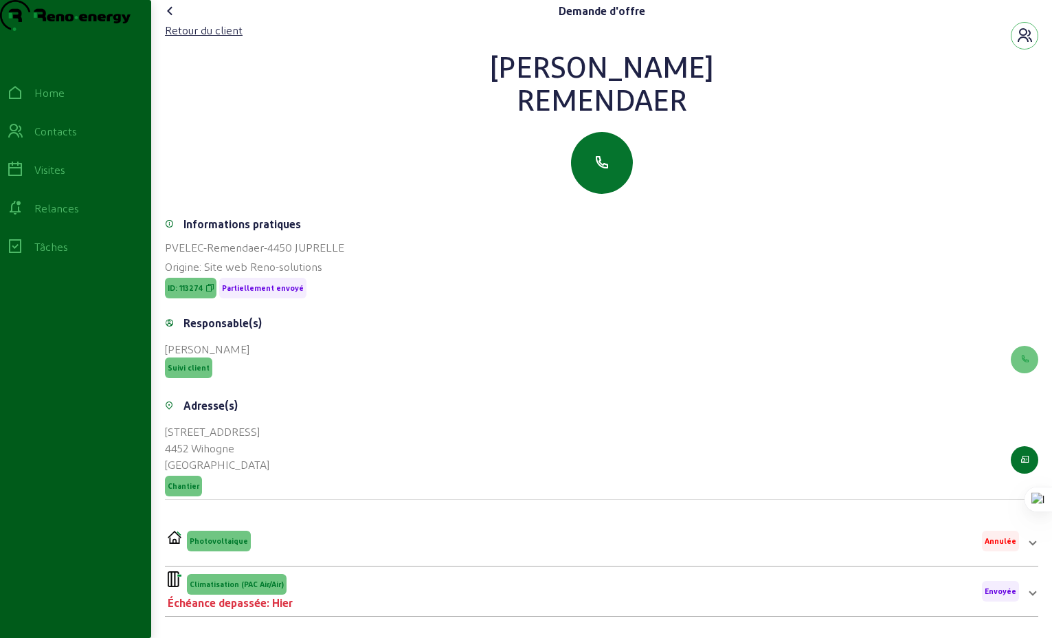
click at [175, 19] on icon at bounding box center [170, 11] width 16 height 16
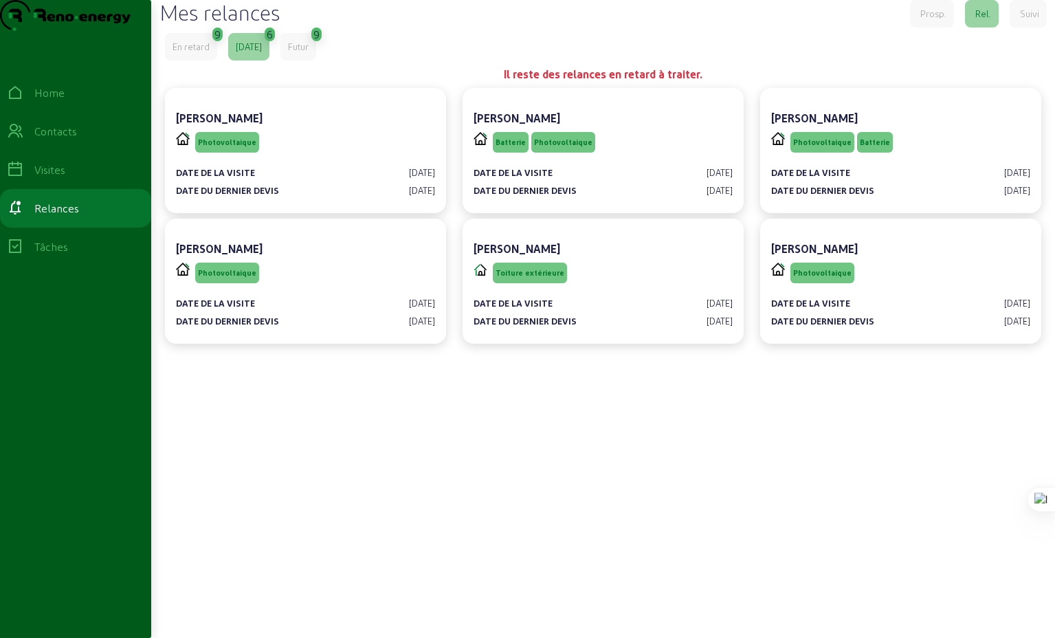
click at [182, 53] on div "En retard" at bounding box center [191, 47] width 37 height 12
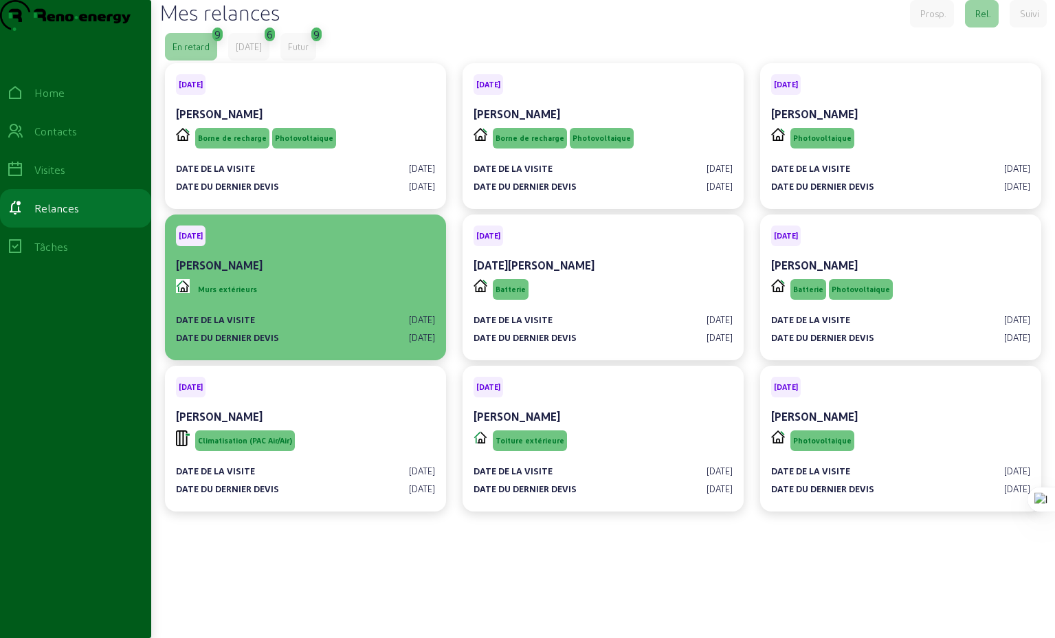
click at [329, 302] on div "Murs extérieurs" at bounding box center [305, 289] width 259 height 26
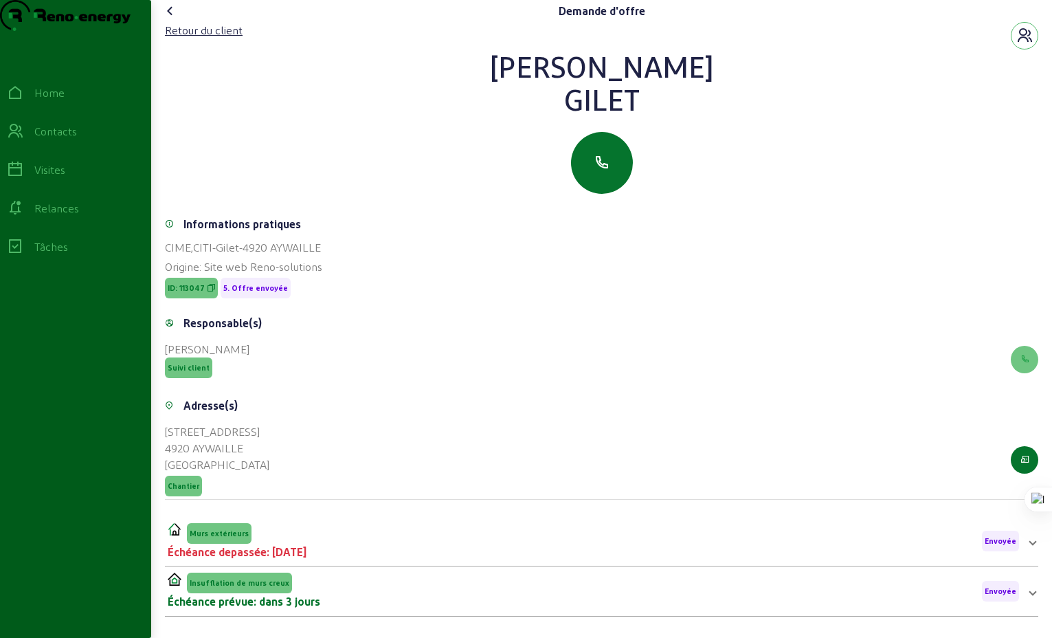
click at [174, 19] on icon at bounding box center [170, 11] width 16 height 16
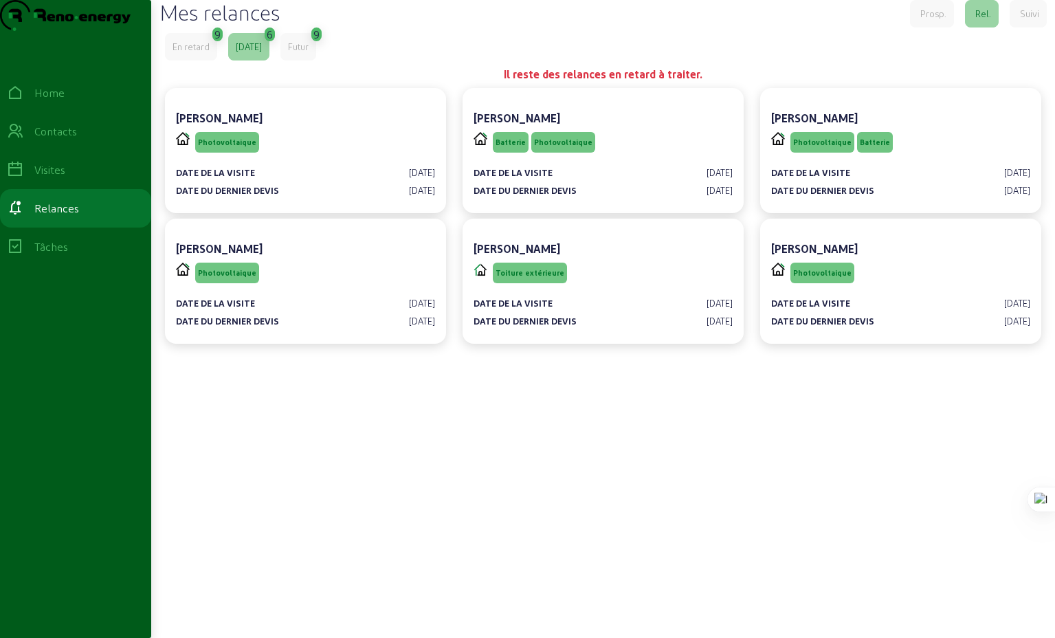
click at [197, 53] on div "En retard" at bounding box center [191, 47] width 37 height 12
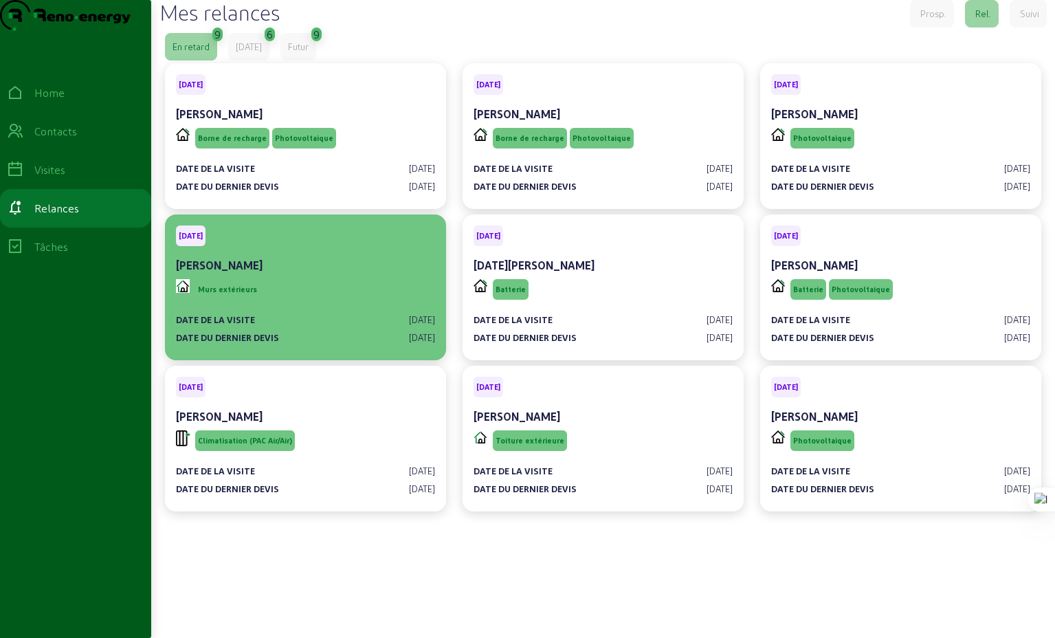
click at [312, 302] on div "Murs extérieurs" at bounding box center [305, 289] width 259 height 26
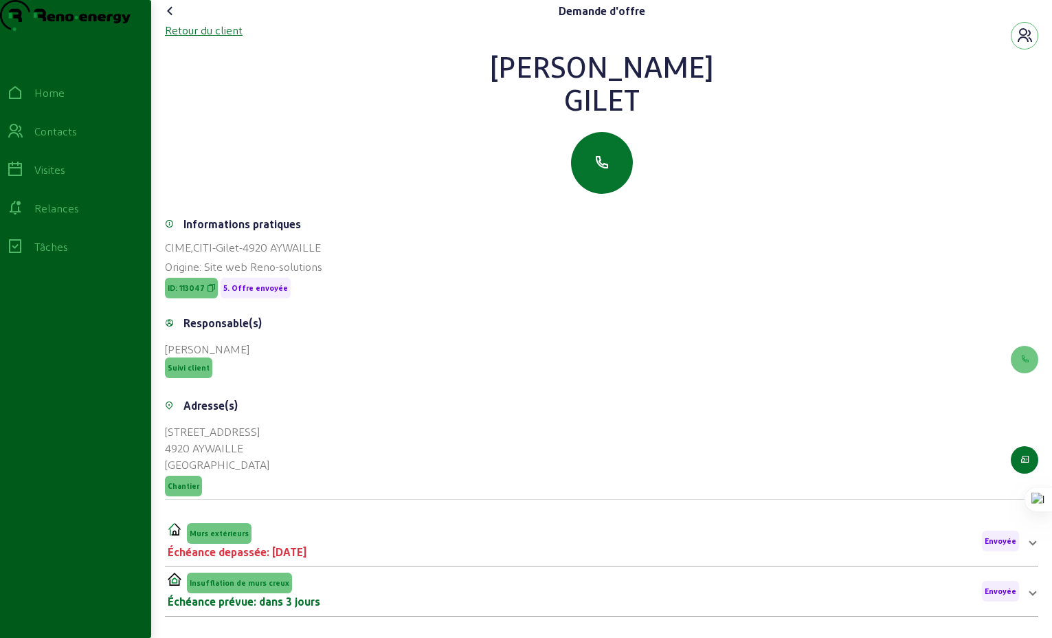
click at [215, 38] on div "Retour du client" at bounding box center [204, 30] width 78 height 16
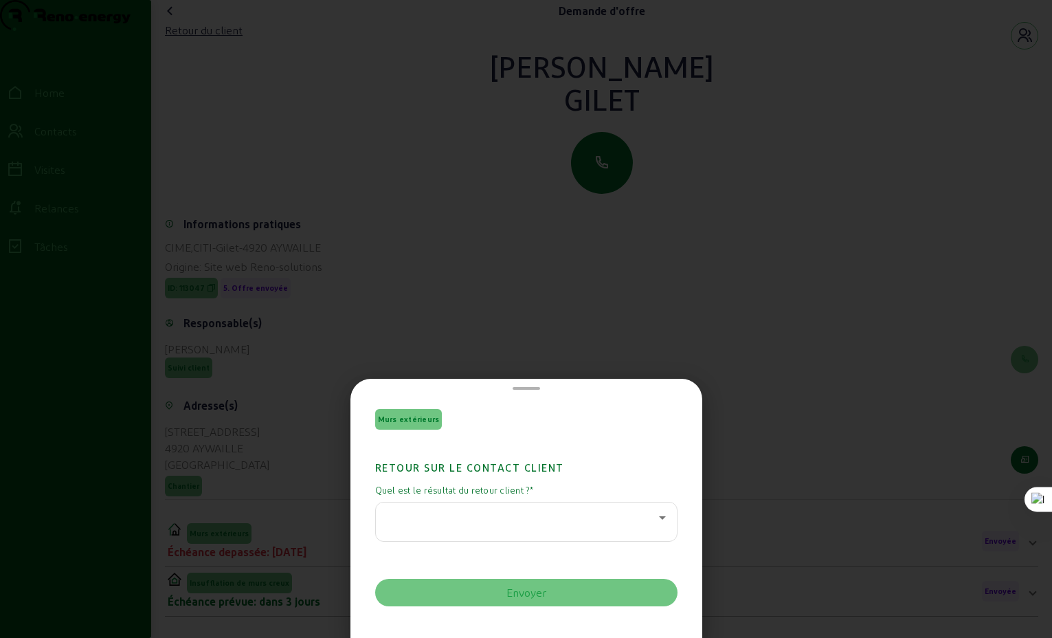
click at [658, 518] on icon at bounding box center [662, 517] width 16 height 16
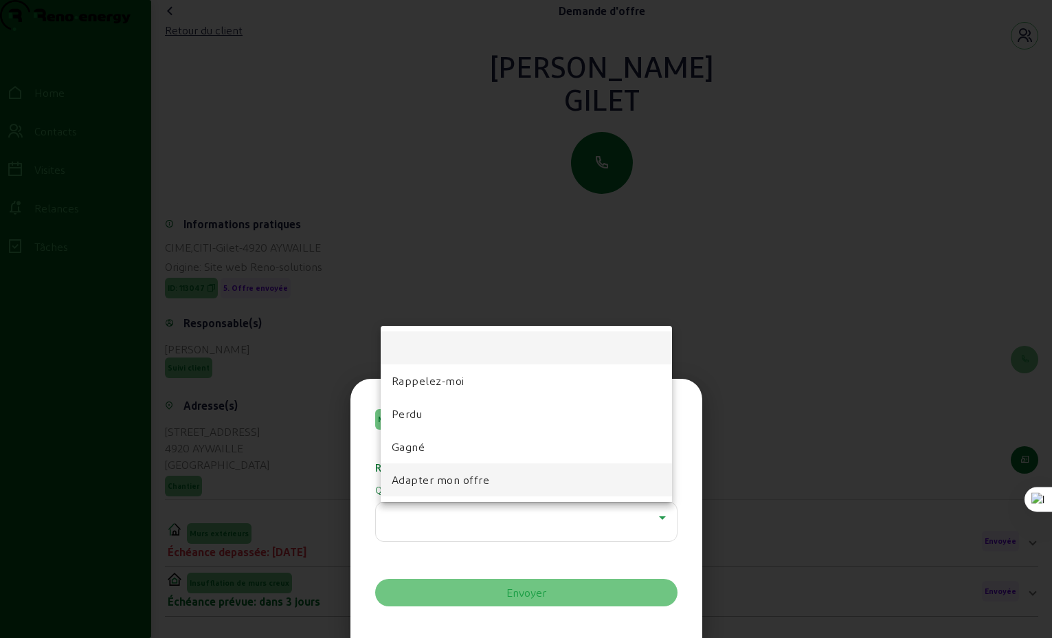
click at [459, 480] on span "Adapter mon offre" at bounding box center [441, 480] width 98 height 16
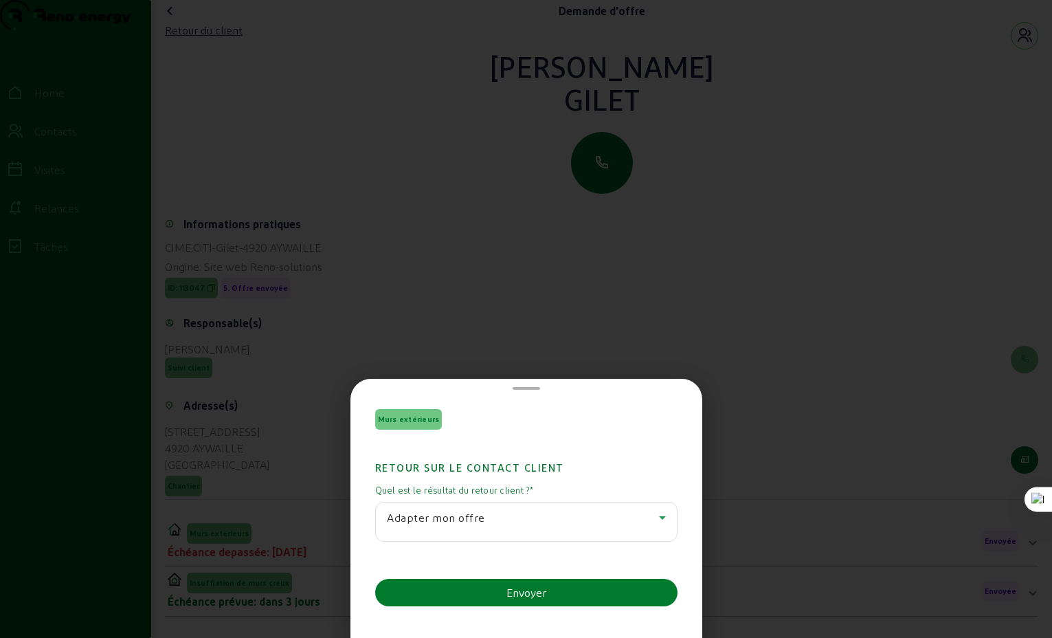
click at [535, 592] on div "Envoyer" at bounding box center [527, 592] width 40 height 16
click at [526, 387] on span at bounding box center [526, 388] width 27 height 3
click at [579, 353] on div at bounding box center [526, 319] width 1052 height 638
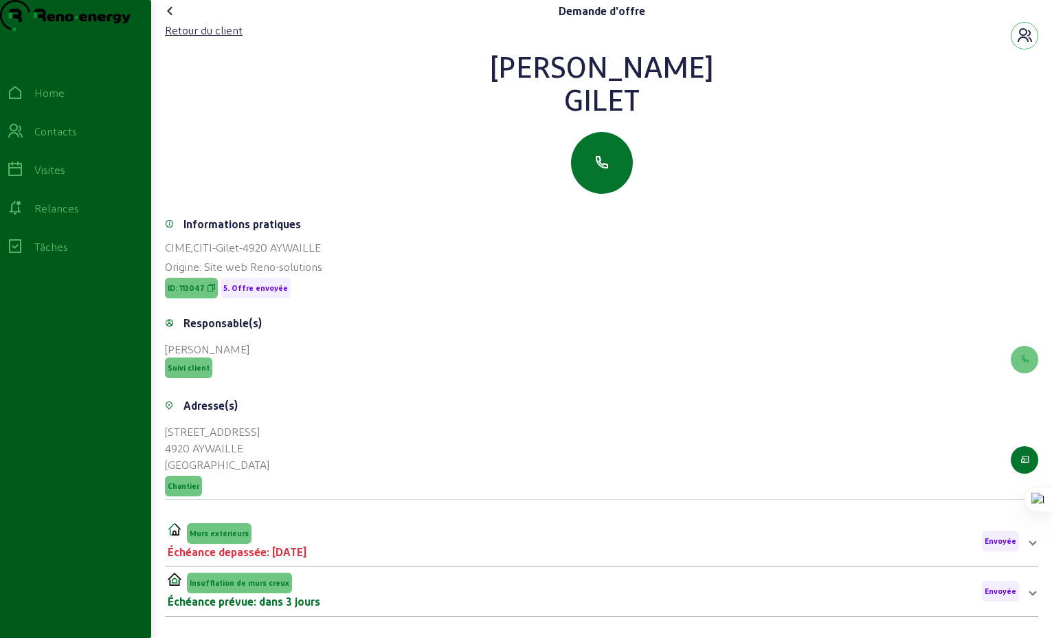
click at [175, 19] on icon at bounding box center [170, 11] width 16 height 16
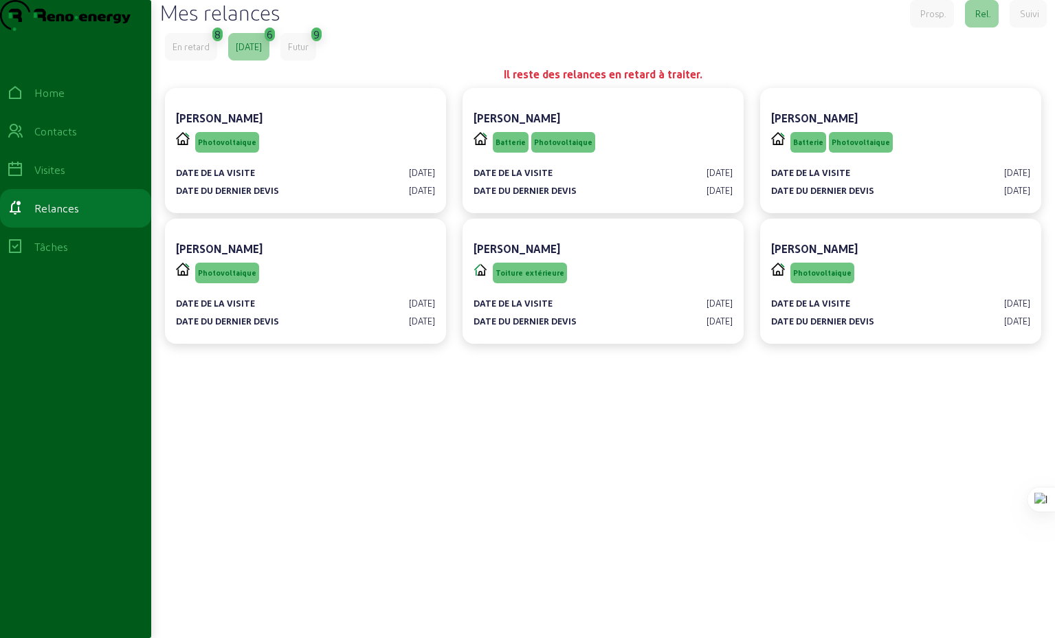
click at [195, 53] on div "En retard" at bounding box center [191, 47] width 37 height 12
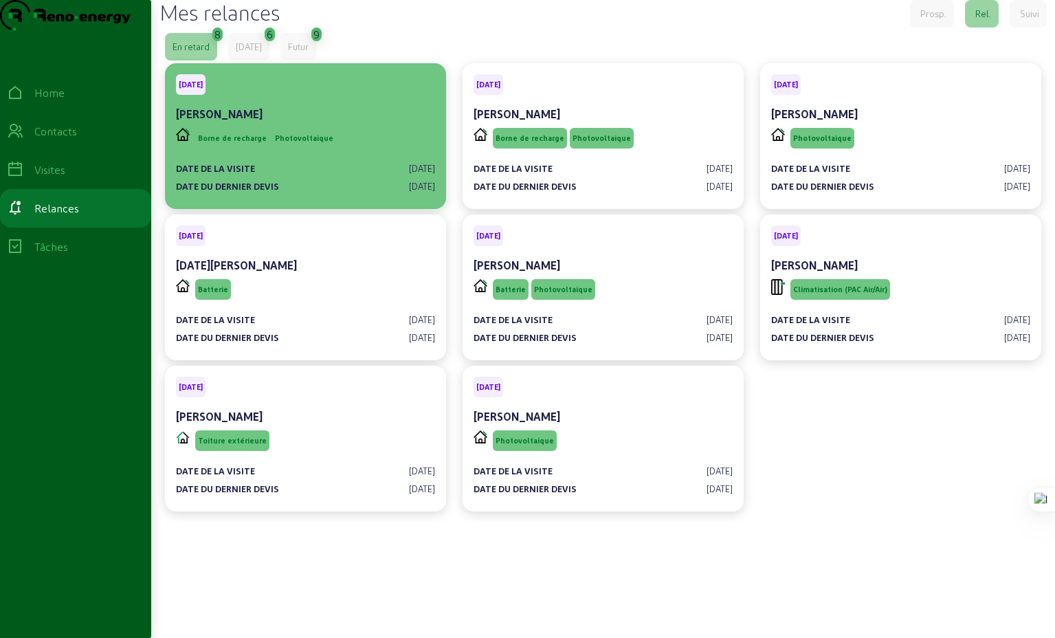
click at [344, 125] on div "[PERSON_NAME]" at bounding box center [305, 115] width 259 height 19
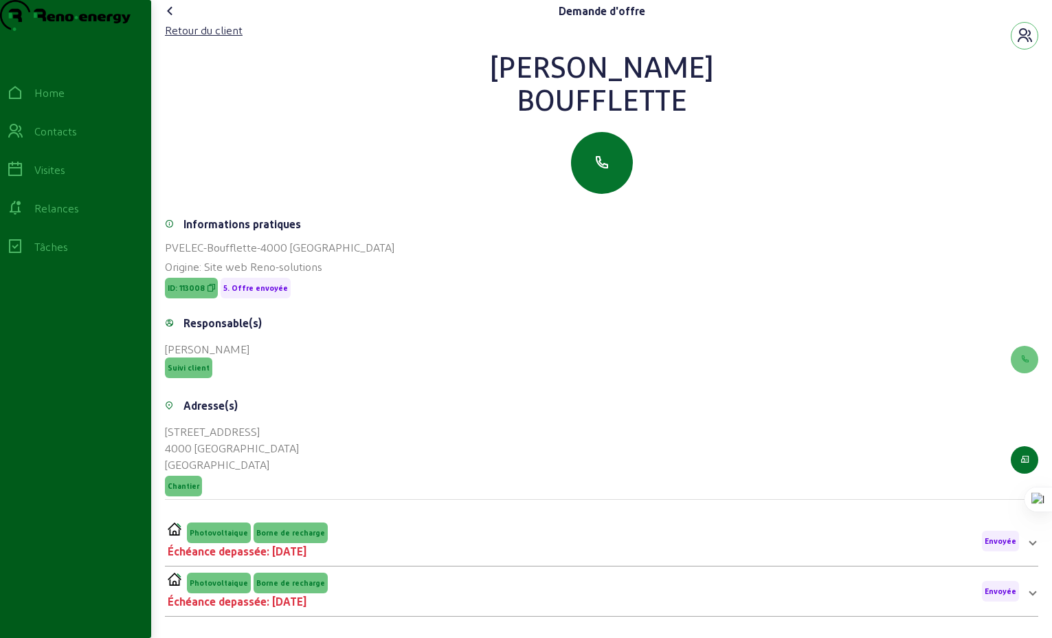
click at [173, 19] on icon at bounding box center [170, 11] width 16 height 16
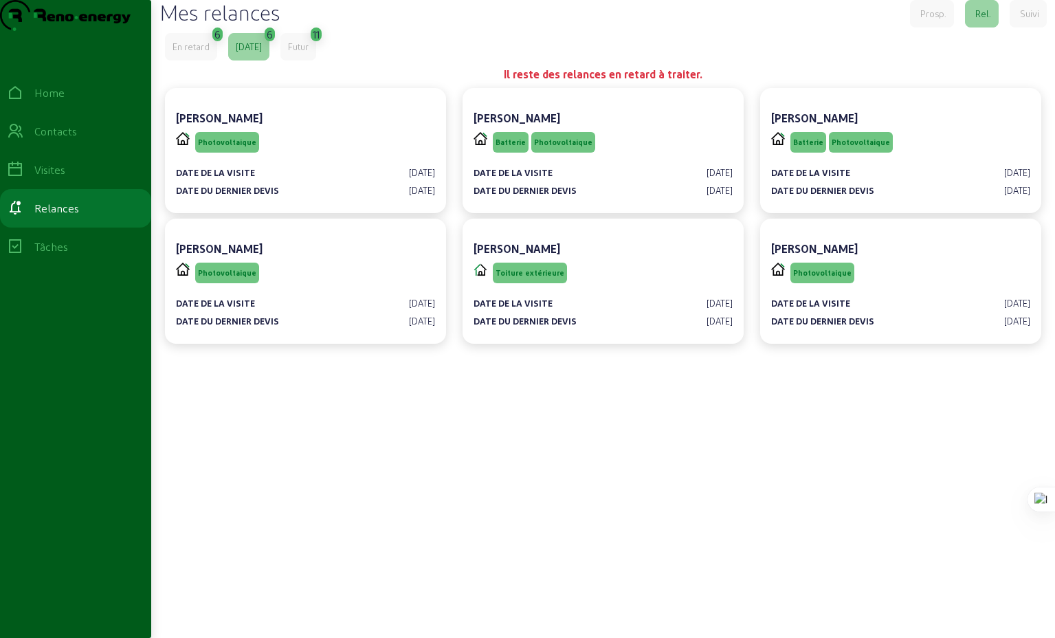
click at [187, 53] on div "En retard" at bounding box center [191, 47] width 37 height 12
